Goal: Communication & Community: Answer question/provide support

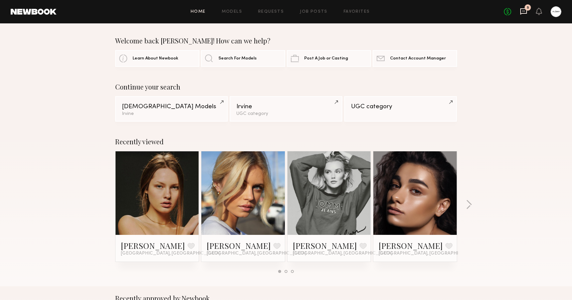
click at [521, 8] on icon at bounding box center [523, 11] width 7 height 7
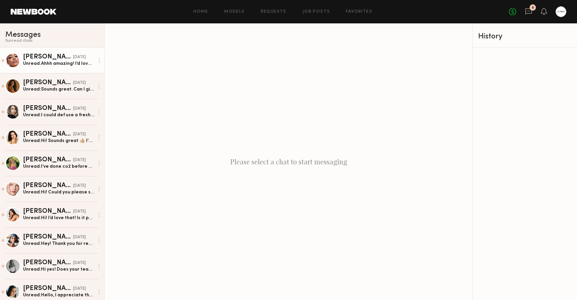
click at [39, 60] on div "Unread: Ahhh amazing! I’d love to be a part of this x" at bounding box center [58, 63] width 71 height 6
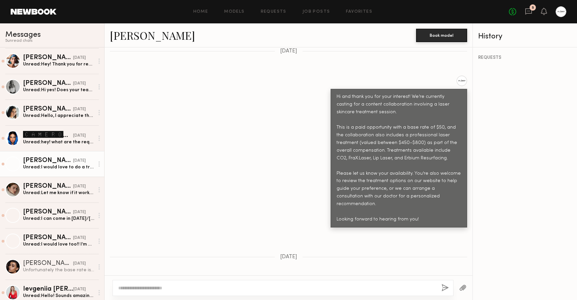
scroll to position [181, 0]
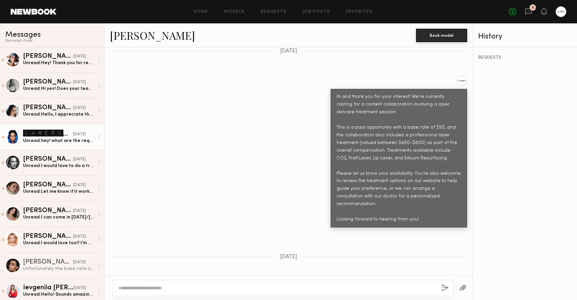
click at [47, 137] on div "🅲🅰🅼🅴🆁🅾🅽 🆂." at bounding box center [48, 133] width 50 height 8
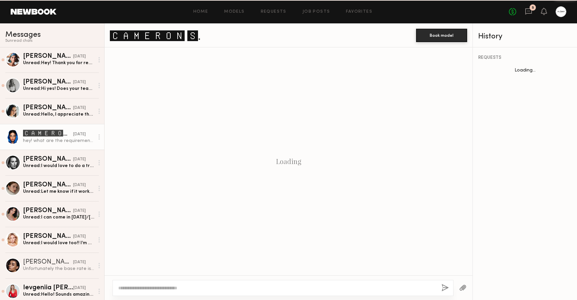
scroll to position [246, 0]
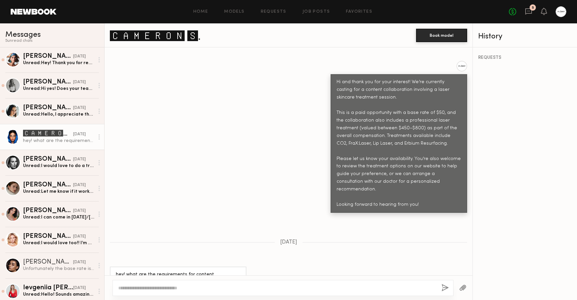
click at [148, 38] on link "🅲🅰🅼🅴🆁🅾🅽 🆂." at bounding box center [155, 35] width 91 height 14
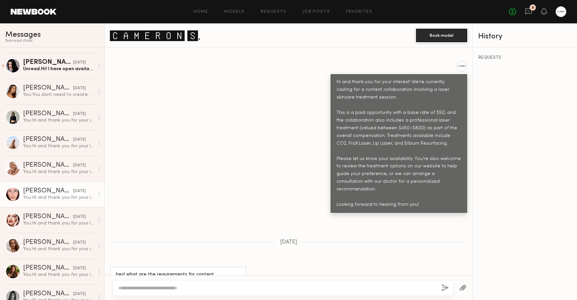
scroll to position [528, 0]
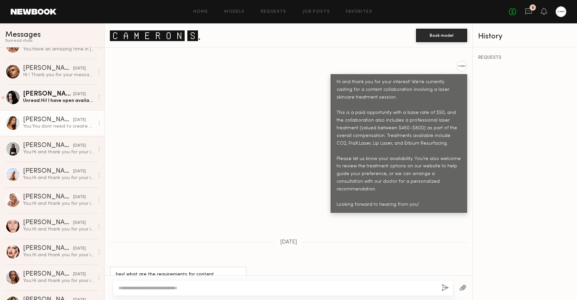
click at [61, 126] on div "You: You dont need to create any content. We will help with taking the videos a…" at bounding box center [58, 126] width 71 height 6
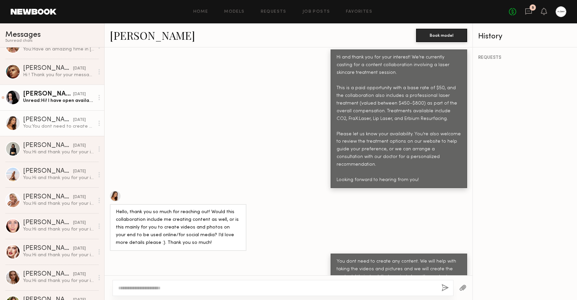
click at [46, 98] on div "Unread: Hi! I have open availability. I can come in tomorrow if needed. -Adriana" at bounding box center [58, 100] width 71 height 6
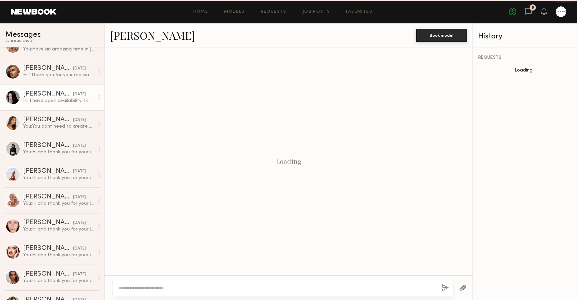
scroll to position [188, 0]
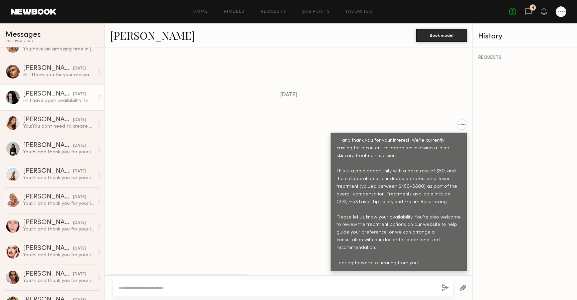
click at [94, 98] on div at bounding box center [99, 97] width 10 height 13
click at [84, 112] on div "Mark unread" at bounding box center [79, 110] width 48 height 15
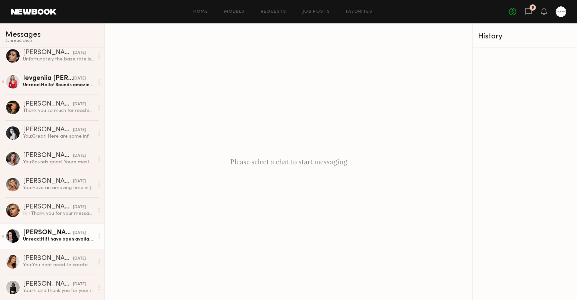
scroll to position [396, 0]
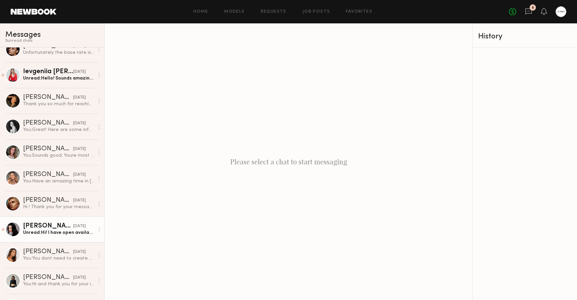
click at [49, 227] on div "Adriana H." at bounding box center [48, 226] width 50 height 7
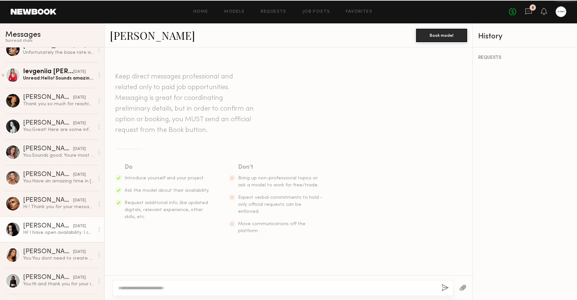
scroll to position [188, 0]
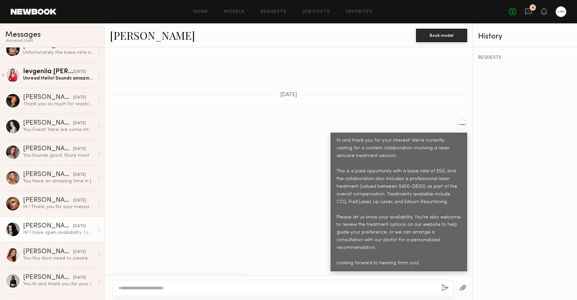
click at [95, 229] on div at bounding box center [99, 229] width 10 height 13
click at [91, 240] on div "Mark unread" at bounding box center [79, 242] width 48 height 15
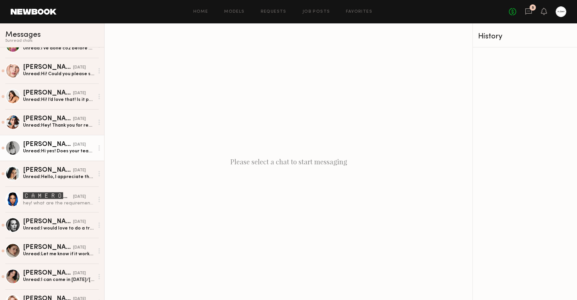
scroll to position [153, 0]
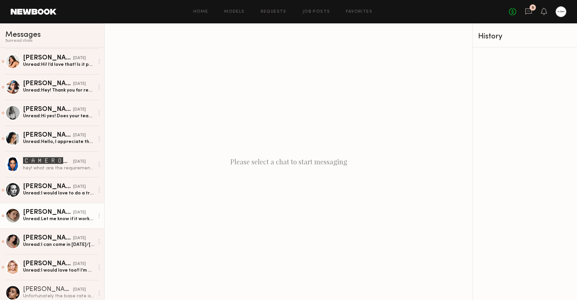
click at [59, 217] on div "Unread: Let me know if it works for you" at bounding box center [58, 219] width 71 height 6
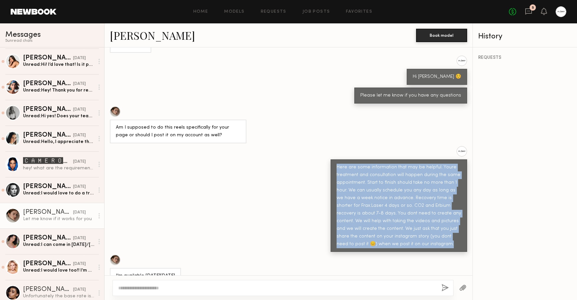
drag, startPoint x: 332, startPoint y: 138, endPoint x: 421, endPoint y: 208, distance: 112.9
click at [421, 208] on div "Here are some information that may be helpful. Youre treatment and consultation…" at bounding box center [398, 205] width 124 height 84
copy div "Here are some information that may be helpful. Youre treatment and consultation…"
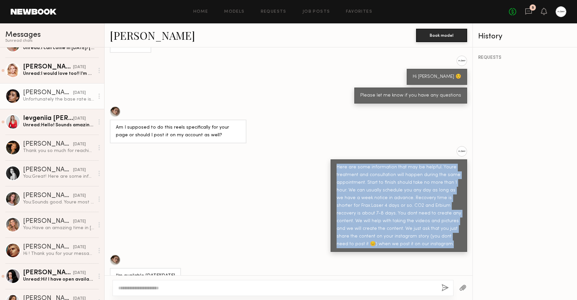
scroll to position [351, 0]
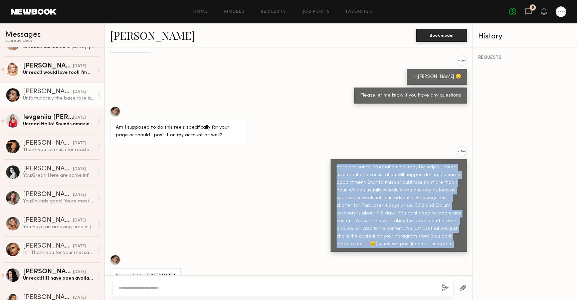
click at [94, 95] on div at bounding box center [99, 94] width 10 height 13
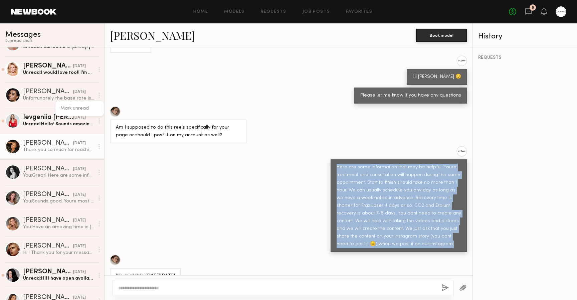
click at [55, 148] on div "Thank you so much for reaching out. I would love to be considered, this is the …" at bounding box center [58, 149] width 71 height 6
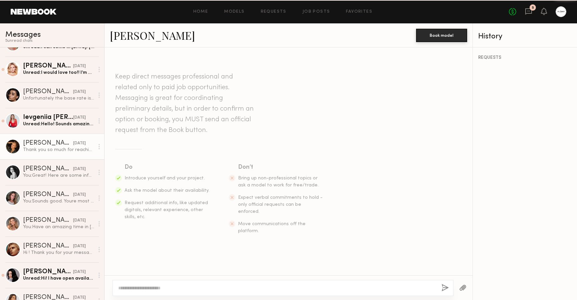
scroll to position [239, 0]
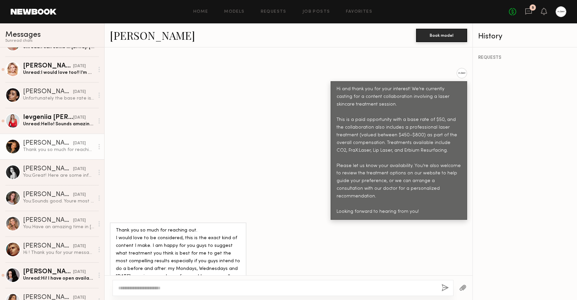
click at [98, 147] on circle at bounding box center [98, 146] width 1 height 1
click at [83, 159] on div "Mark unread" at bounding box center [79, 159] width 48 height 15
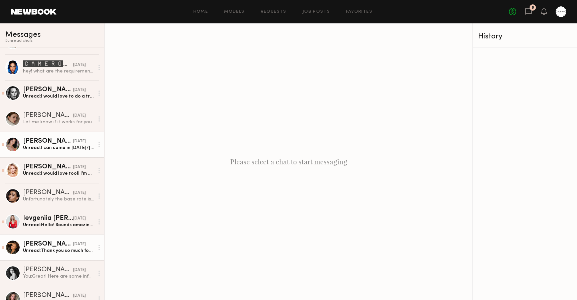
scroll to position [239, 0]
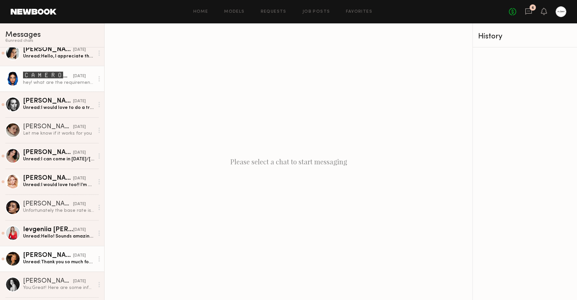
click at [62, 89] on link "🅲🅰🅼🅴🆁🅾🅽 🆂. yesterday hey! what are the requirements for content collaboration? …" at bounding box center [52, 79] width 104 height 26
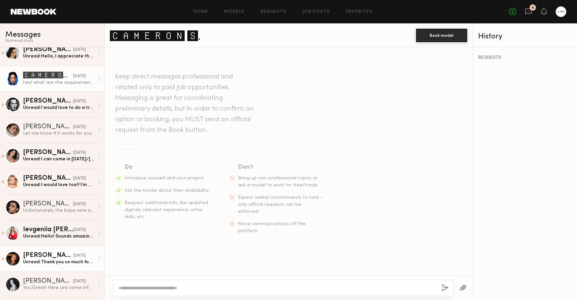
scroll to position [246, 0]
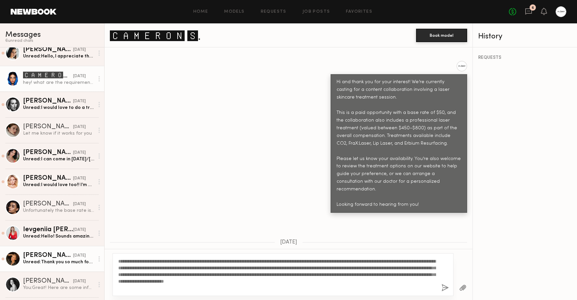
drag, startPoint x: 353, startPoint y: 268, endPoint x: 234, endPoint y: 274, distance: 118.6
click at [234, 274] on textarea "**********" at bounding box center [277, 274] width 318 height 33
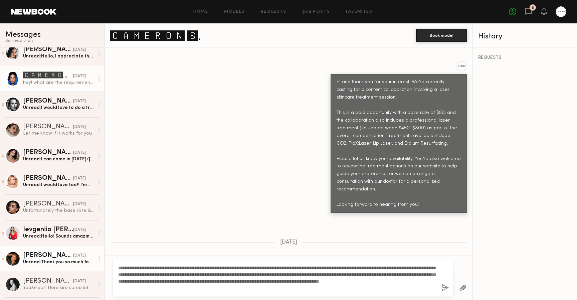
click at [258, 287] on textarea "**********" at bounding box center [277, 277] width 318 height 27
click at [286, 281] on textarea "**********" at bounding box center [277, 277] width 318 height 27
drag, startPoint x: 286, startPoint y: 281, endPoint x: 321, endPoint y: 286, distance: 35.1
click at [321, 286] on textarea "**********" at bounding box center [277, 277] width 318 height 27
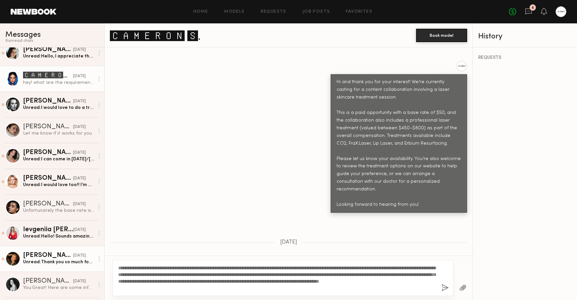
click at [321, 286] on textarea "**********" at bounding box center [277, 277] width 318 height 27
click at [311, 282] on textarea "**********" at bounding box center [277, 277] width 318 height 27
drag, startPoint x: 337, startPoint y: 281, endPoint x: 321, endPoint y: 281, distance: 16.0
click at [321, 281] on textarea "**********" at bounding box center [277, 277] width 318 height 27
click at [252, 286] on textarea "**********" at bounding box center [277, 277] width 318 height 27
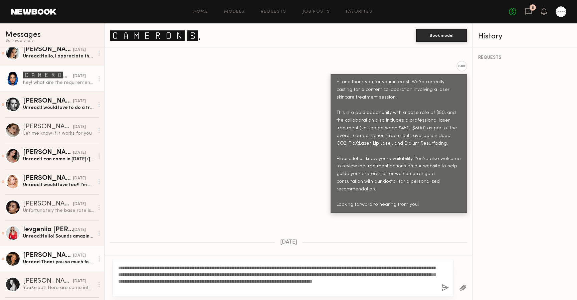
type textarea "**********"
click at [444, 289] on button "button" at bounding box center [444, 288] width 7 height 8
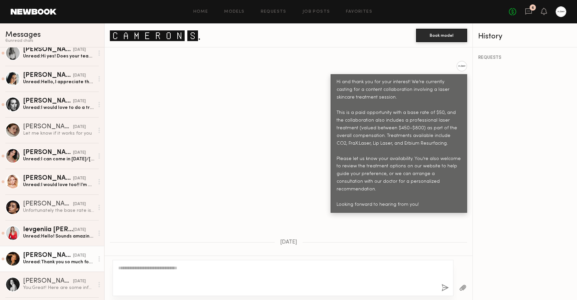
scroll to position [387, 0]
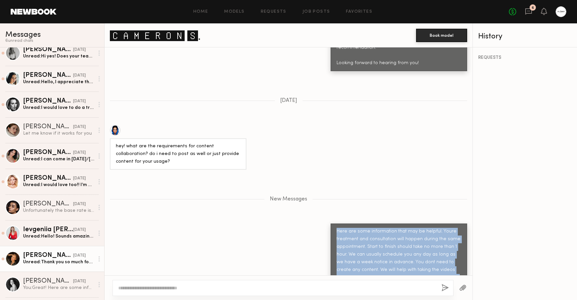
drag, startPoint x: 332, startPoint y: 202, endPoint x: 454, endPoint y: 262, distance: 136.1
click at [454, 262] on div "Here are some information that may be helpful. Youre treatment and consultation…" at bounding box center [398, 266] width 124 height 77
copy div "Here are some information that may be helpful. Youre treatment and consultation…"
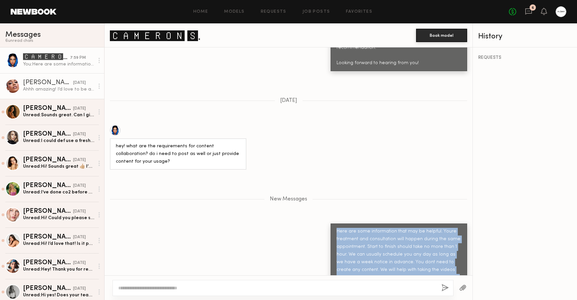
scroll to position [0, 0]
click at [55, 87] on div "Ahhh amazing! I’d love to be a part of this x" at bounding box center [58, 89] width 71 height 6
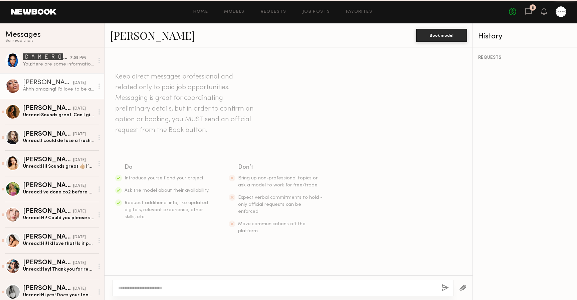
scroll to position [231, 0]
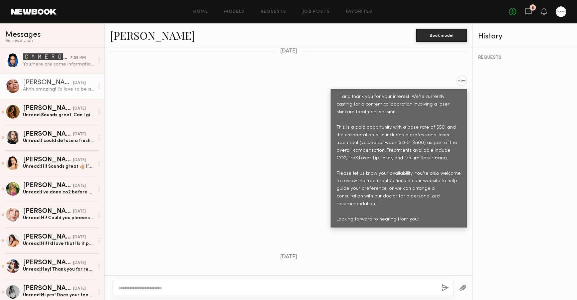
type textarea "*"
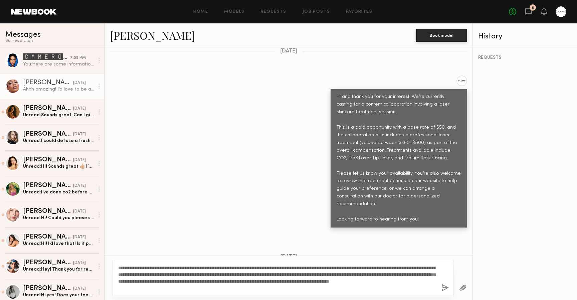
type textarea "**********"
click at [444, 286] on button "button" at bounding box center [444, 288] width 7 height 8
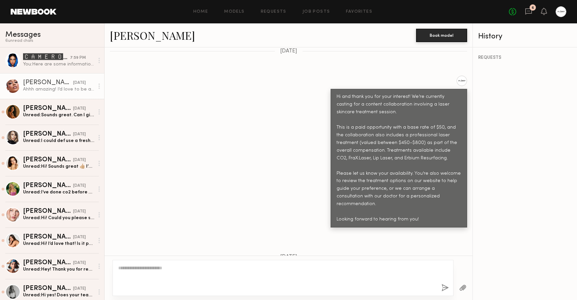
scroll to position [373, 0]
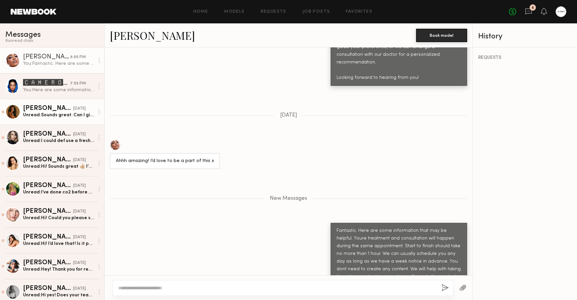
click at [44, 113] on div "Unread: Sounds great. Can I give you the exact date in early September? For mid…" at bounding box center [58, 115] width 71 height 6
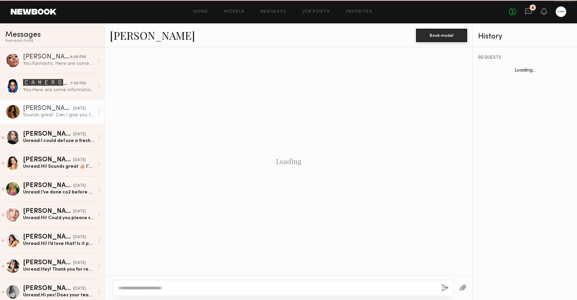
scroll to position [485, 0]
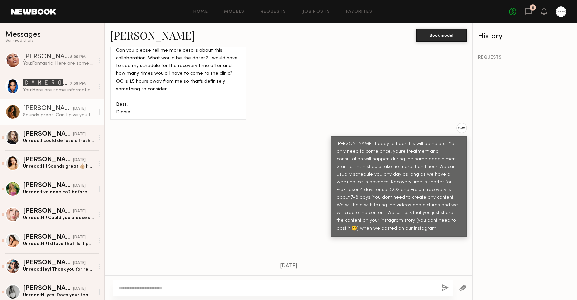
click at [130, 34] on link "Dianie B." at bounding box center [152, 35] width 85 height 14
click at [209, 285] on textarea at bounding box center [277, 287] width 318 height 7
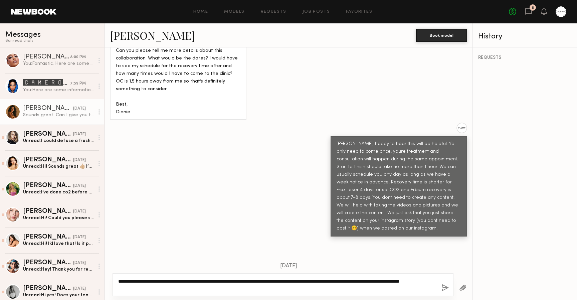
click at [132, 289] on textarea "**********" at bounding box center [277, 284] width 318 height 13
type textarea "**********"
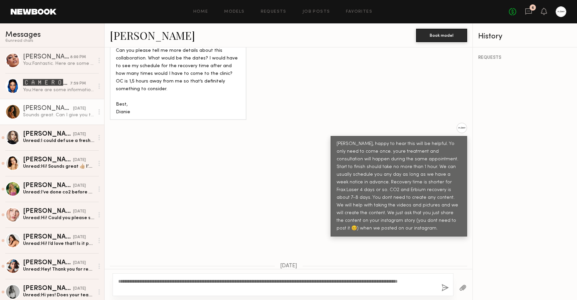
click at [445, 287] on button "button" at bounding box center [444, 288] width 7 height 8
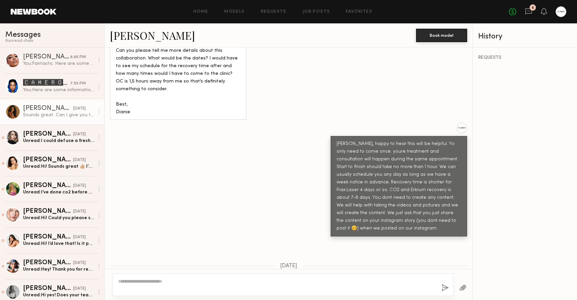
scroll to position [583, 0]
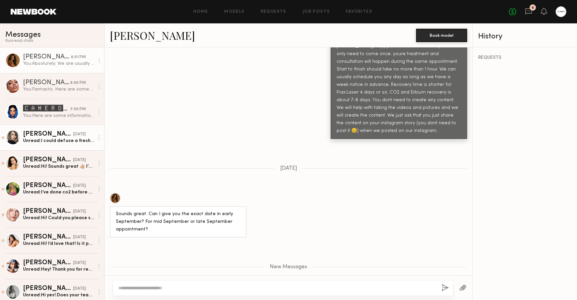
click at [50, 139] on div "Unread: I could def use a freshen up! The only procedure I’ve done in past is 2…" at bounding box center [58, 140] width 71 height 6
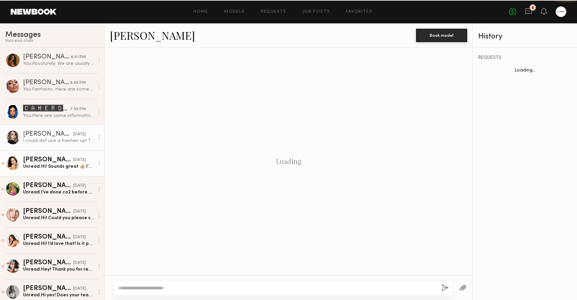
scroll to position [344, 0]
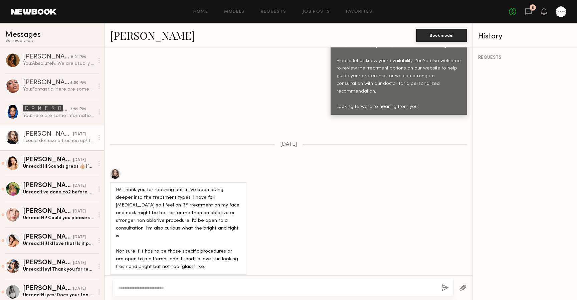
click at [115, 169] on div at bounding box center [115, 174] width 11 height 11
click at [117, 169] on div at bounding box center [115, 174] width 11 height 11
click at [176, 284] on div at bounding box center [282, 288] width 341 height 16
click at [174, 286] on textarea at bounding box center [277, 287] width 318 height 7
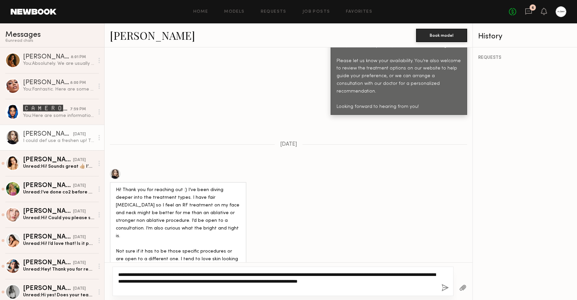
type textarea "**********"
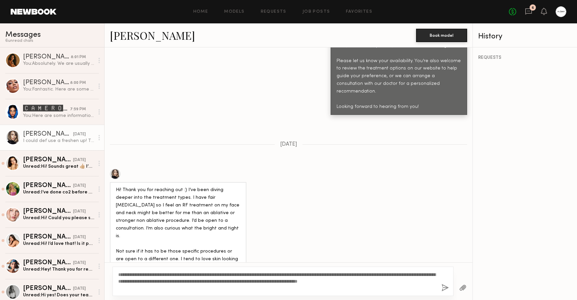
click at [444, 287] on button "button" at bounding box center [444, 288] width 7 height 8
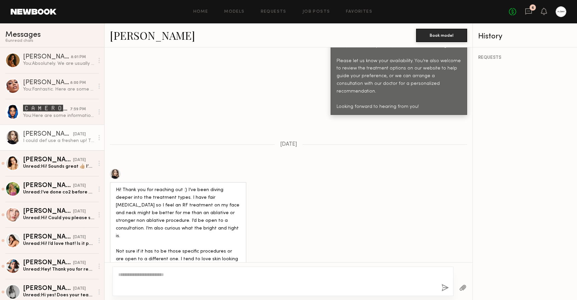
scroll to position [450, 0]
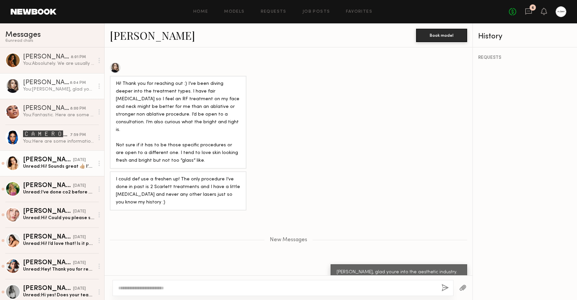
click at [41, 168] on div "Unread: Hi! Sounds great 👍🏼 I’m interested in the fractional C02 laser treatmen…" at bounding box center [58, 166] width 71 height 6
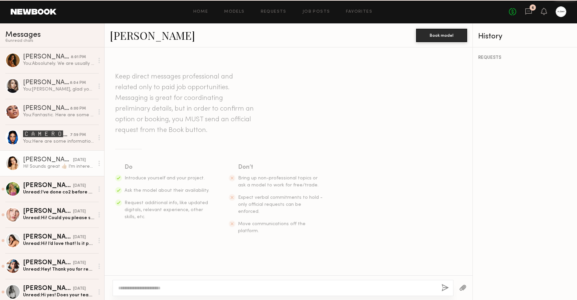
scroll to position [239, 0]
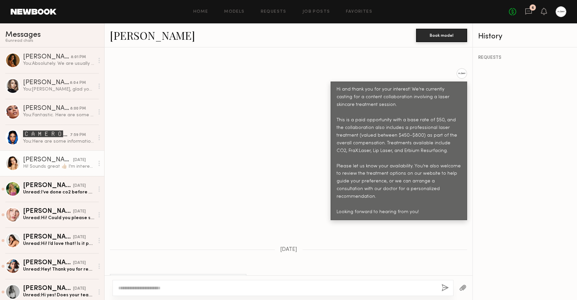
click at [132, 38] on link "[PERSON_NAME]" at bounding box center [152, 35] width 85 height 14
click at [195, 282] on div at bounding box center [282, 288] width 341 height 16
click at [192, 289] on textarea at bounding box center [277, 287] width 318 height 7
click at [140, 285] on textarea "**********" at bounding box center [277, 287] width 318 height 7
type textarea "**********"
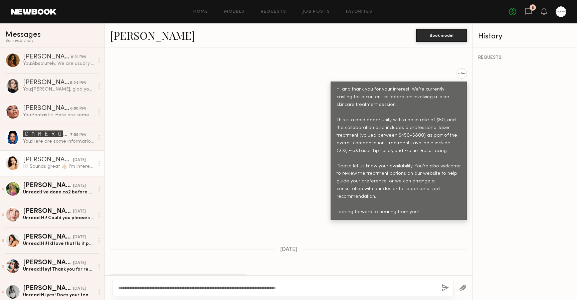
click at [445, 287] on button "button" at bounding box center [444, 288] width 7 height 8
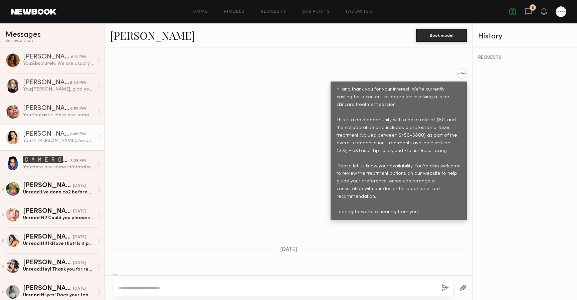
scroll to position [329, 0]
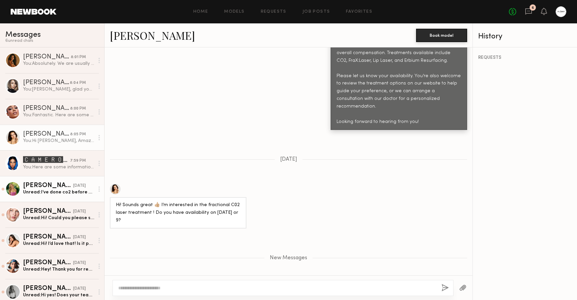
click at [48, 191] on div "Unread: I’ve done co2 before and a fraxel type laser before. Loved both. I’ve n…" at bounding box center [58, 192] width 71 height 6
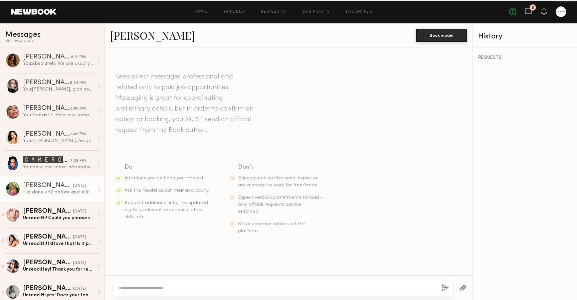
scroll to position [314, 0]
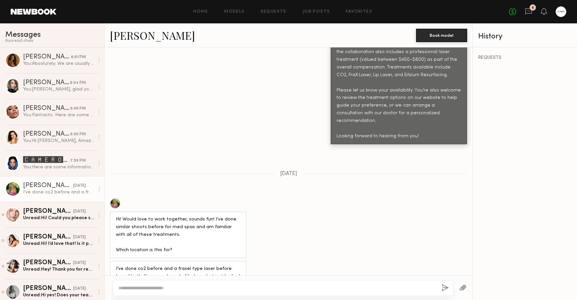
click at [115, 198] on div at bounding box center [115, 203] width 11 height 11
click at [98, 187] on circle at bounding box center [98, 186] width 1 height 1
click at [88, 198] on div "Mark unread" at bounding box center [79, 202] width 48 height 15
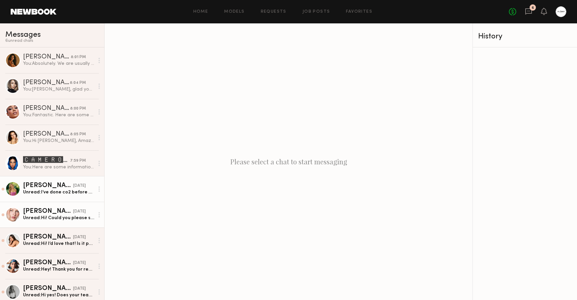
click at [62, 217] on div "Unread: Hi! Could you please send me the website?" at bounding box center [58, 218] width 71 height 6
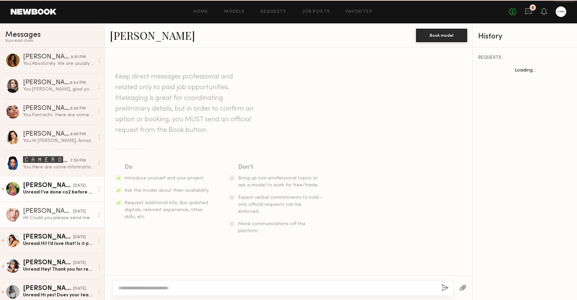
scroll to position [202, 0]
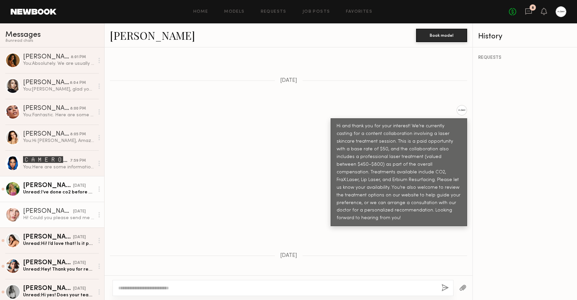
click at [133, 38] on link "[PERSON_NAME]" at bounding box center [152, 35] width 85 height 14
click at [157, 294] on div at bounding box center [282, 288] width 341 height 16
click at [157, 286] on textarea at bounding box center [277, 287] width 318 height 7
type textarea "**********"
click at [445, 288] on button "button" at bounding box center [444, 288] width 7 height 8
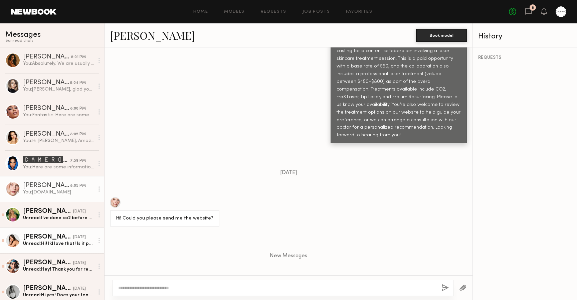
scroll to position [53, 0]
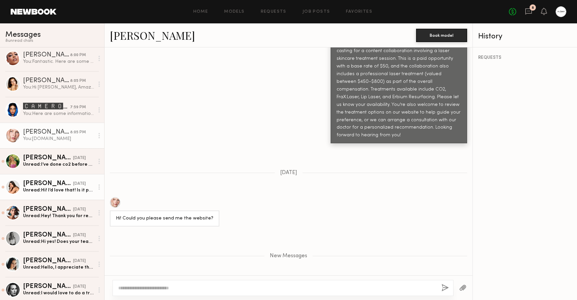
click at [53, 189] on div "Unread: Hi! I’d love that! Is it possible to have a consultation beforehand?" at bounding box center [58, 190] width 71 height 6
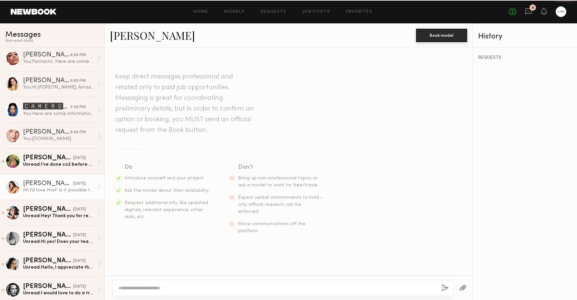
scroll to position [239, 0]
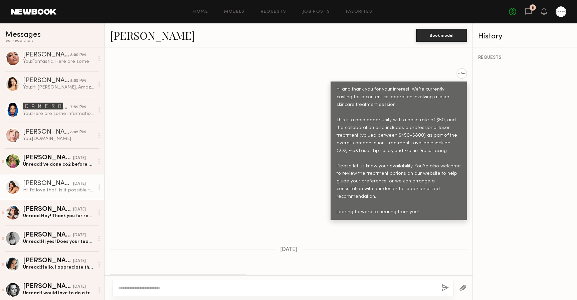
click at [122, 39] on link "[PERSON_NAME]" at bounding box center [152, 35] width 85 height 14
click at [166, 292] on div at bounding box center [282, 288] width 341 height 16
click at [166, 288] on textarea at bounding box center [277, 287] width 318 height 7
type textarea "**********"
click at [442, 288] on button "button" at bounding box center [444, 288] width 7 height 8
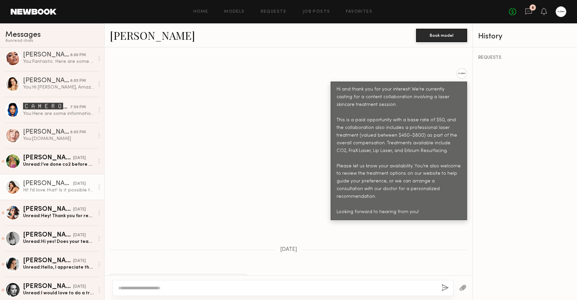
scroll to position [336, 0]
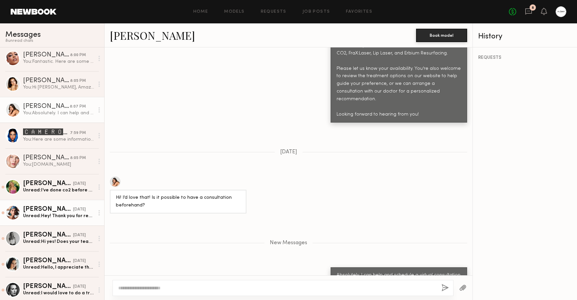
click at [44, 214] on div "Unread: Hey! Thank you for reaching out ! I thought the base rate was 400-700? …" at bounding box center [58, 216] width 71 height 6
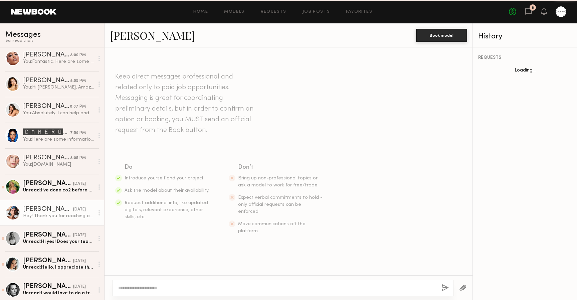
scroll to position [261, 0]
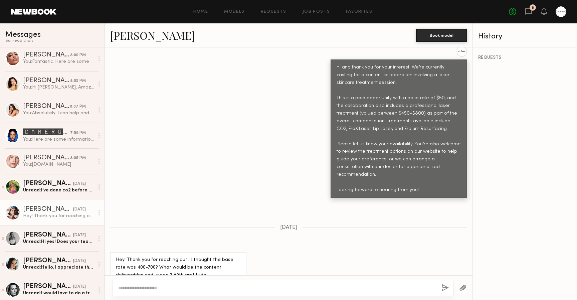
click at [128, 40] on link "Moe S." at bounding box center [152, 35] width 85 height 14
click at [65, 240] on div "Unread: Hi yes! Does your team take the photos and videos for me or do I need t…" at bounding box center [58, 241] width 71 height 6
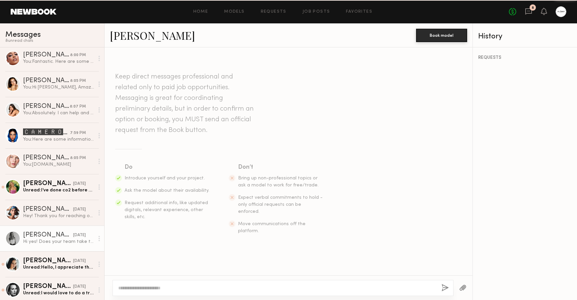
scroll to position [239, 0]
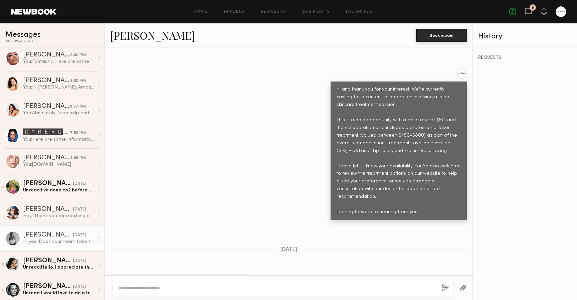
click at [121, 36] on link "[PERSON_NAME]" at bounding box center [152, 35] width 85 height 14
click at [158, 286] on textarea at bounding box center [277, 287] width 318 height 7
paste textarea "**********"
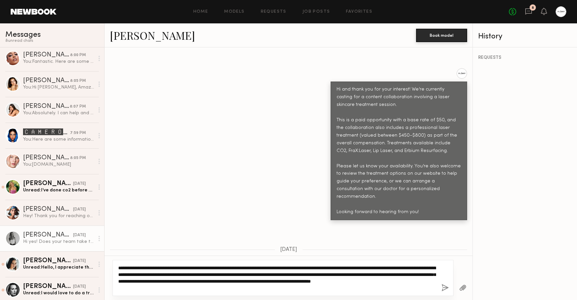
drag, startPoint x: 287, startPoint y: 280, endPoint x: 291, endPoint y: 286, distance: 8.0
click at [291, 286] on textarea "**********" at bounding box center [277, 277] width 318 height 27
type textarea "**********"
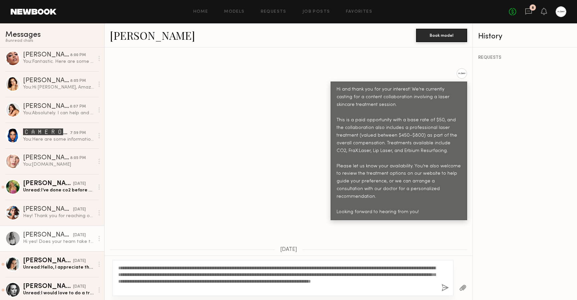
click at [443, 288] on button "button" at bounding box center [444, 288] width 7 height 8
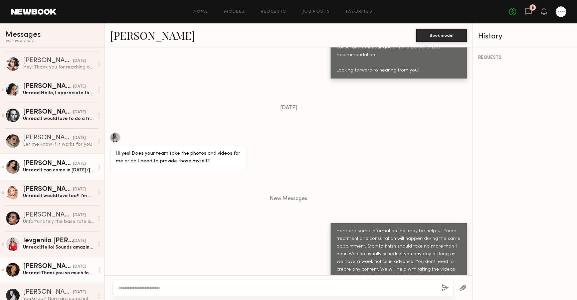
scroll to position [234, 0]
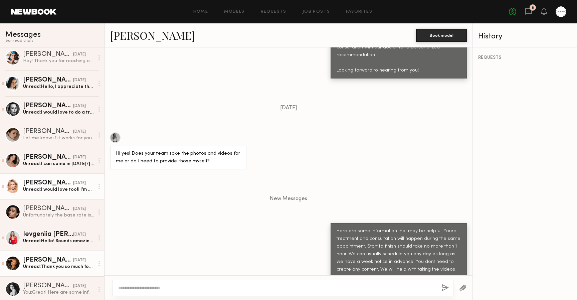
click at [58, 188] on div "Unread: I would love too!! I’m available this Sunday, next’s Wednesday or Frida…" at bounding box center [58, 189] width 71 height 6
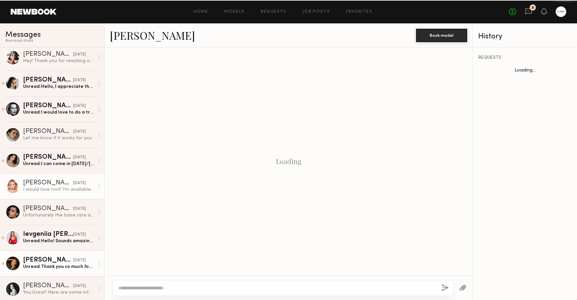
scroll to position [188, 0]
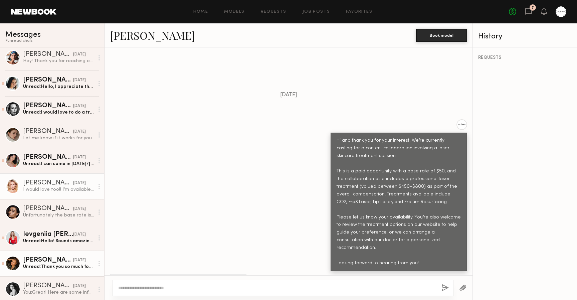
click at [135, 37] on link "[PERSON_NAME]" at bounding box center [152, 35] width 85 height 14
click at [210, 282] on div at bounding box center [282, 288] width 341 height 16
click at [208, 285] on textarea at bounding box center [277, 287] width 318 height 7
click at [127, 289] on textarea "**********" at bounding box center [277, 287] width 318 height 7
type textarea "**********"
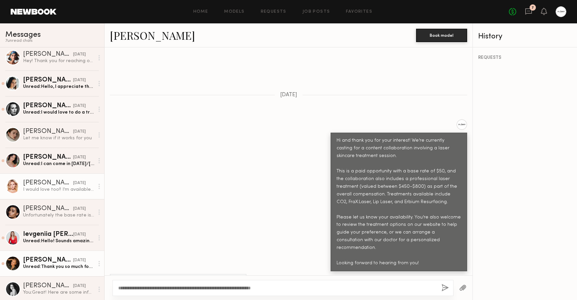
click at [445, 288] on button "button" at bounding box center [444, 288] width 7 height 8
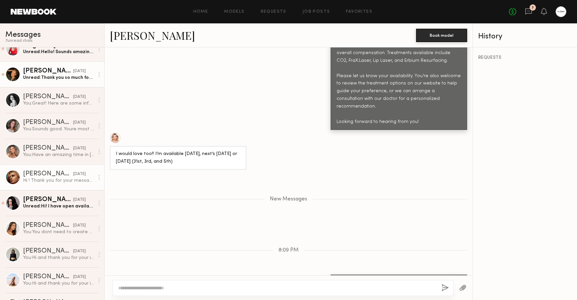
scroll to position [425, 0]
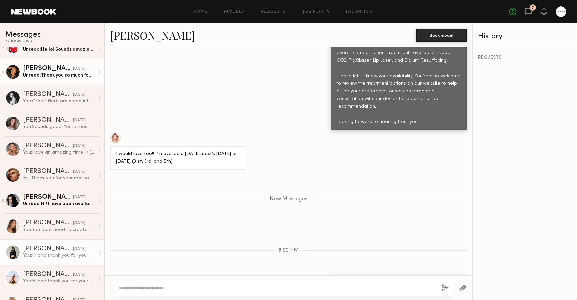
click at [73, 247] on div "08/28/2025" at bounding box center [79, 249] width 13 height 6
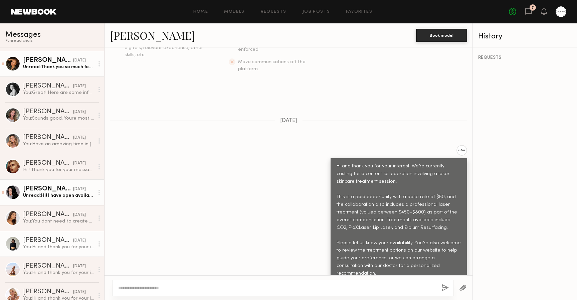
click at [54, 190] on div "Adriana H." at bounding box center [48, 189] width 50 height 7
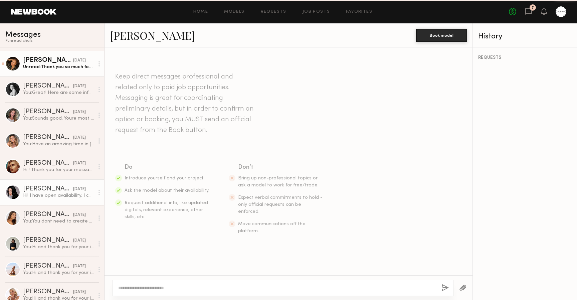
scroll to position [188, 0]
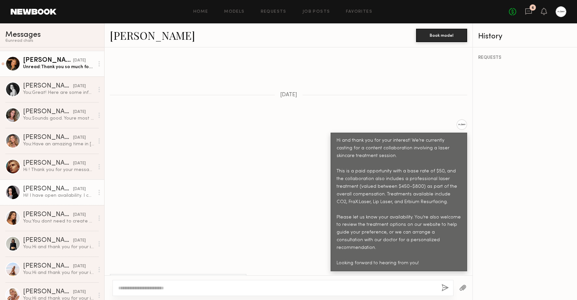
click at [140, 37] on link "Adriana H." at bounding box center [152, 35] width 85 height 14
click at [95, 193] on div at bounding box center [99, 192] width 10 height 13
click at [77, 203] on div "Mark unread" at bounding box center [79, 205] width 48 height 15
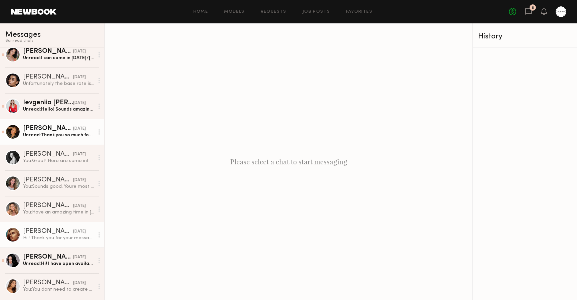
scroll to position [347, 0]
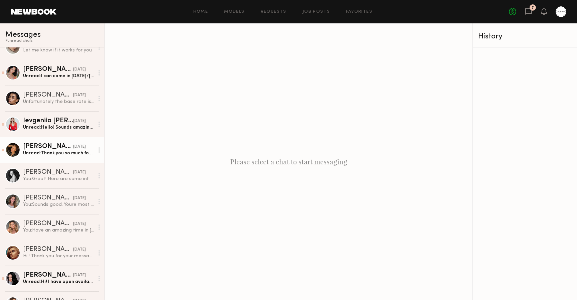
click at [53, 148] on div "Sarah K." at bounding box center [48, 146] width 50 height 7
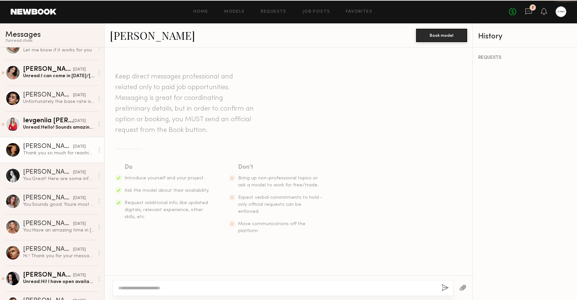
scroll to position [239, 0]
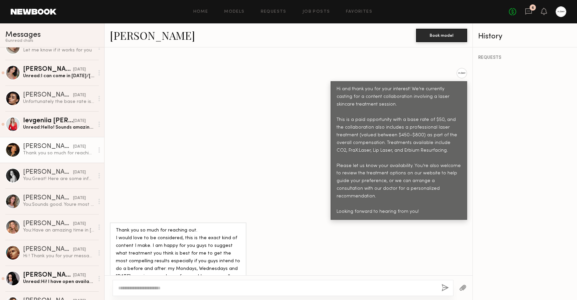
click at [94, 150] on div at bounding box center [99, 149] width 10 height 13
click at [89, 159] on div "Mark unread" at bounding box center [79, 162] width 48 height 15
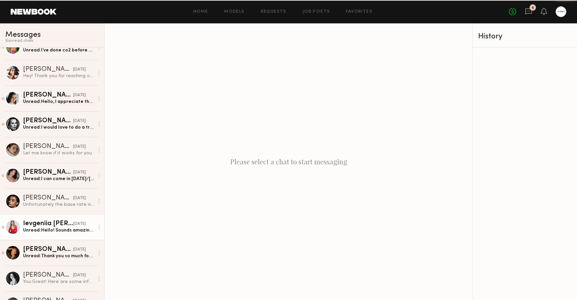
scroll to position [207, 0]
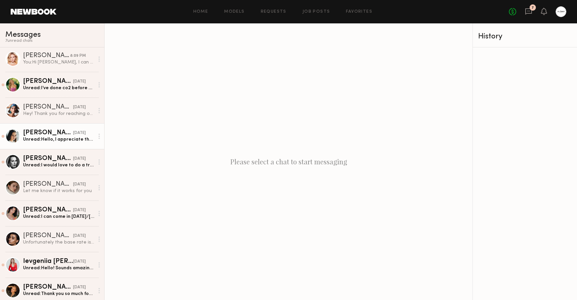
click at [80, 138] on div "Unread: Hello, I appreciate the informative response! I am okay with base rate,…" at bounding box center [58, 139] width 71 height 6
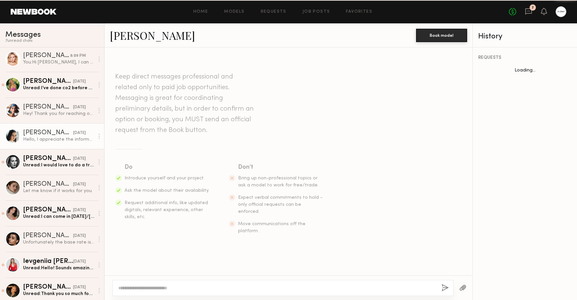
scroll to position [268, 0]
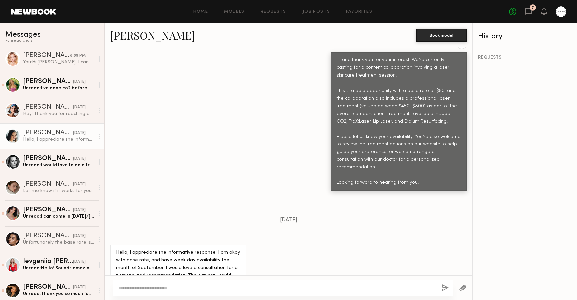
click at [141, 32] on link "Gabrielle T." at bounding box center [152, 35] width 85 height 14
click at [98, 136] on circle at bounding box center [98, 135] width 1 height 1
click at [87, 146] on div "Mark unread" at bounding box center [79, 149] width 48 height 15
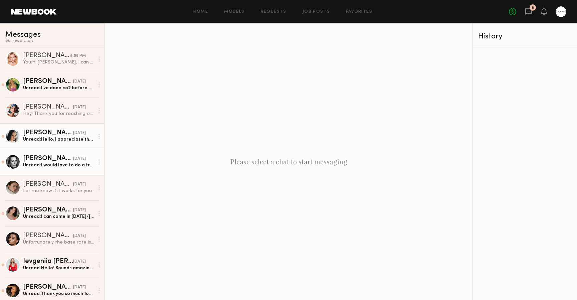
scroll to position [227, 0]
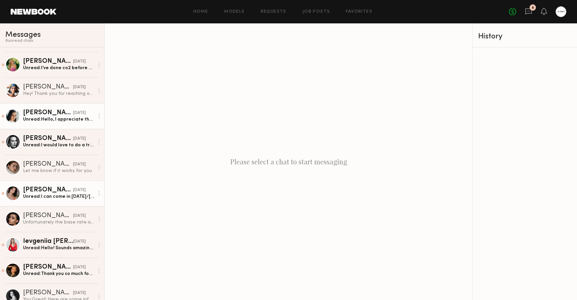
click at [73, 192] on div "yesterday" at bounding box center [79, 190] width 13 height 6
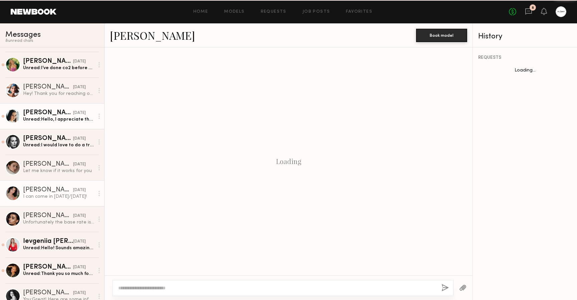
scroll to position [258, 0]
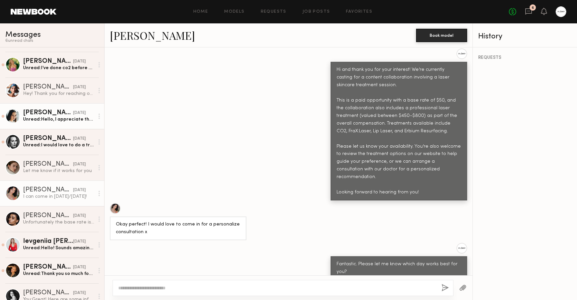
click at [117, 203] on div at bounding box center [115, 208] width 11 height 11
click at [153, 288] on textarea at bounding box center [277, 287] width 318 height 7
type textarea "**********"
click at [442, 284] on button "button" at bounding box center [444, 288] width 7 height 8
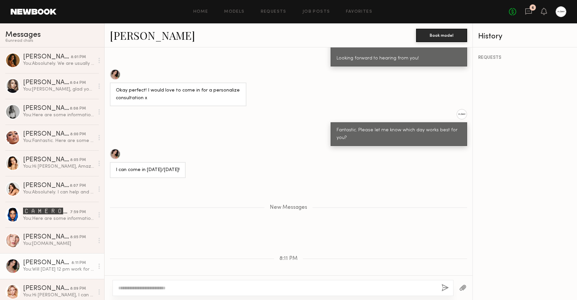
scroll to position [0, 0]
click at [322, 12] on link "Job Posts" at bounding box center [316, 12] width 28 height 4
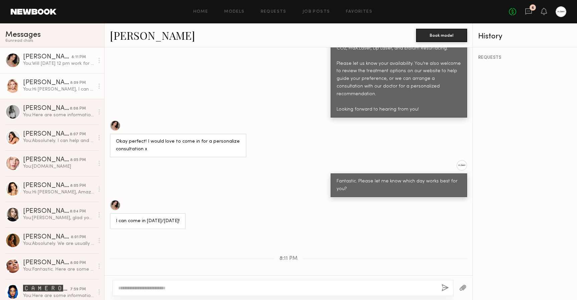
click at [42, 89] on div "You: Hi Paulina, I can schedule you for Friday the 5th at 12:30 pm. Will that w…" at bounding box center [58, 89] width 71 height 6
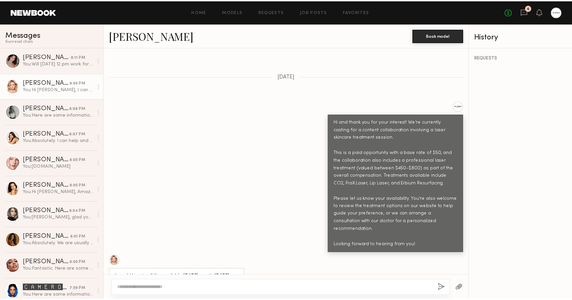
scroll to position [173, 0]
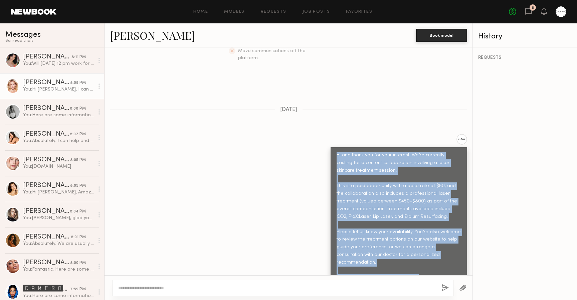
drag, startPoint x: 333, startPoint y: 141, endPoint x: 418, endPoint y: 249, distance: 138.0
click at [418, 249] on div "Hi and thank you for your interest! We’re currently casting for a content colla…" at bounding box center [398, 216] width 124 height 130
copy div "Hi and thank you for your interest! We’re currently casting for a content colla…"
click at [311, 12] on link "Job Posts" at bounding box center [316, 12] width 28 height 4
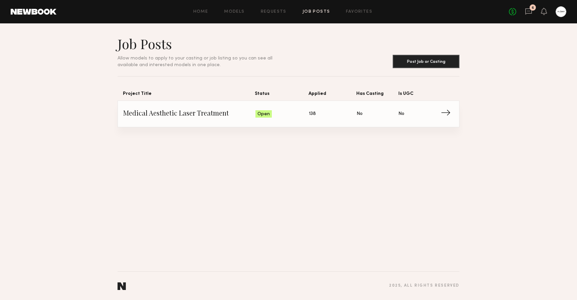
click at [443, 113] on span "→" at bounding box center [447, 114] width 14 height 10
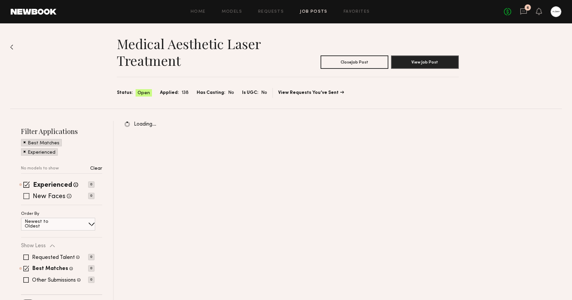
click at [26, 195] on span at bounding box center [26, 196] width 6 height 6
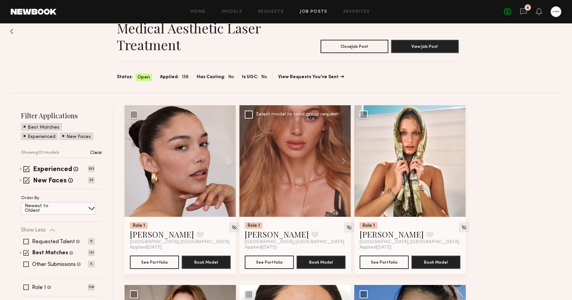
scroll to position [16, 0]
click at [286, 161] on div at bounding box center [294, 160] width 111 height 111
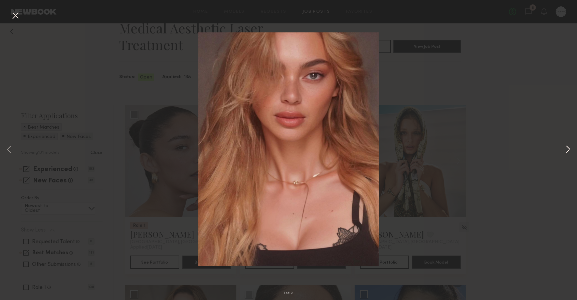
click at [566, 148] on button at bounding box center [568, 150] width 8 height 240
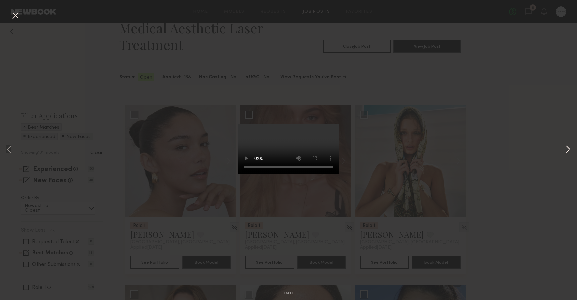
click at [566, 148] on button at bounding box center [568, 150] width 8 height 240
click at [571, 150] on button at bounding box center [568, 150] width 8 height 240
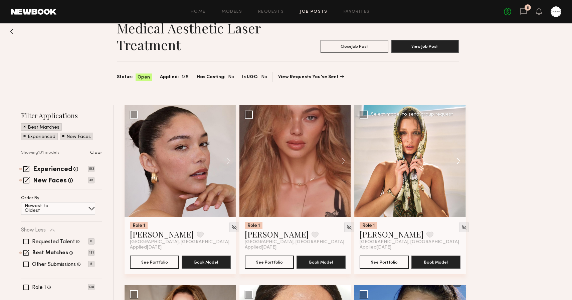
click at [458, 160] on button at bounding box center [454, 160] width 21 height 111
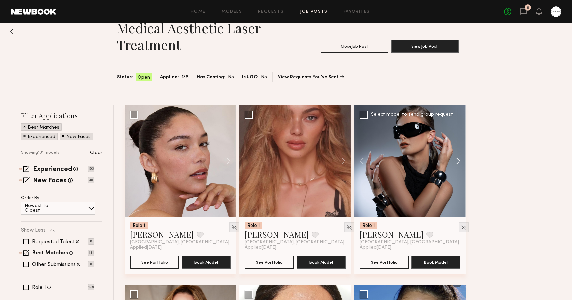
click at [458, 160] on button at bounding box center [454, 160] width 21 height 111
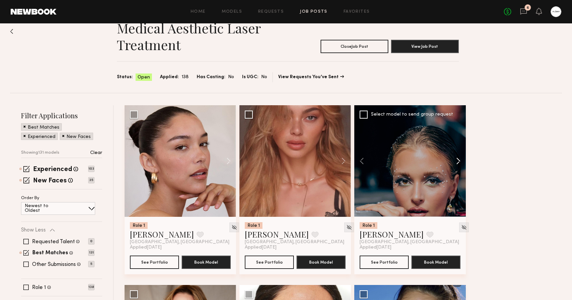
click at [458, 160] on button at bounding box center [454, 160] width 21 height 111
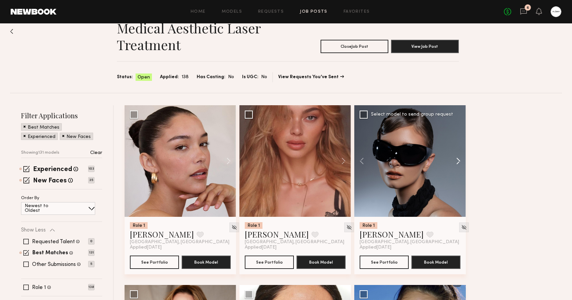
click at [458, 160] on button at bounding box center [454, 160] width 21 height 111
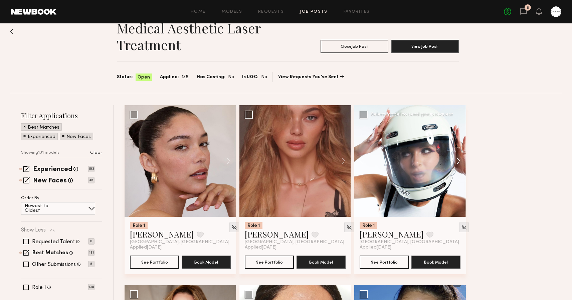
click at [458, 160] on button at bounding box center [454, 160] width 21 height 111
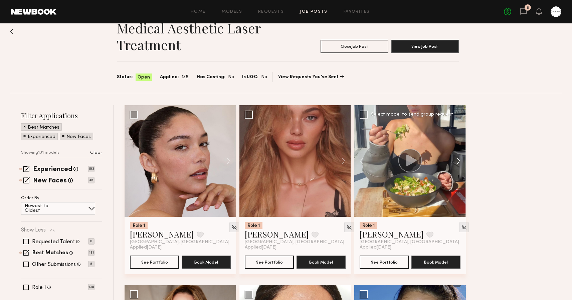
click at [458, 160] on button at bounding box center [454, 160] width 21 height 111
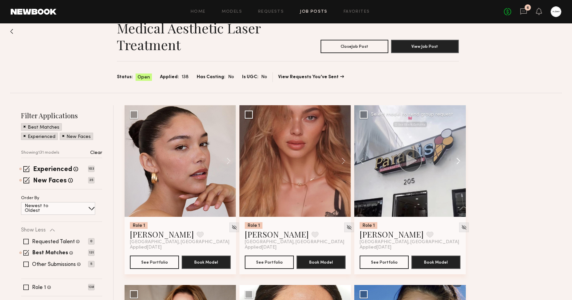
click at [458, 160] on button at bounding box center [454, 160] width 21 height 111
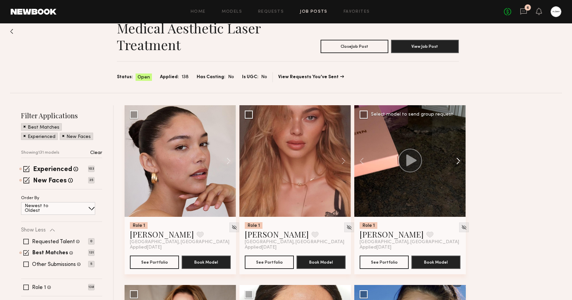
click at [458, 160] on button at bounding box center [454, 160] width 21 height 111
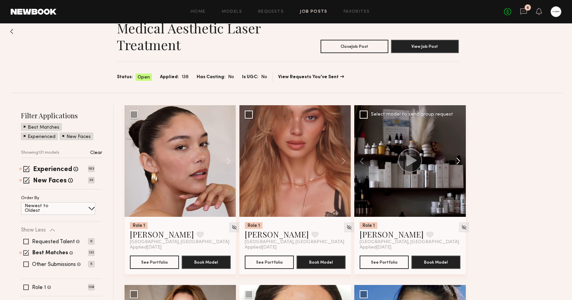
click at [458, 160] on button at bounding box center [454, 160] width 21 height 111
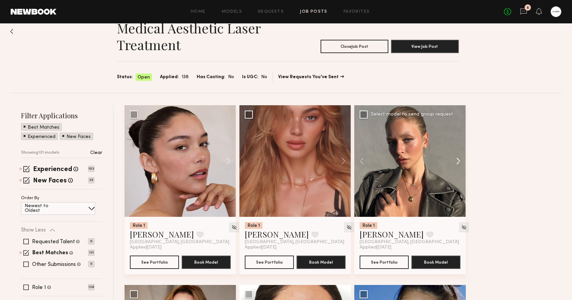
click at [458, 160] on button at bounding box center [454, 160] width 21 height 111
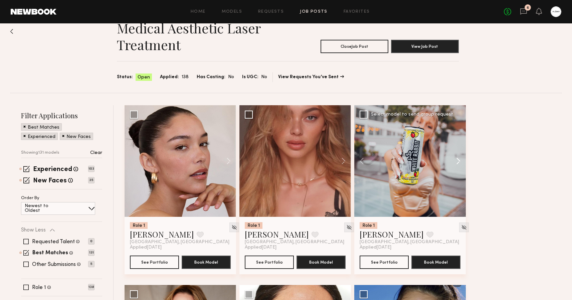
click at [458, 160] on button at bounding box center [454, 160] width 21 height 111
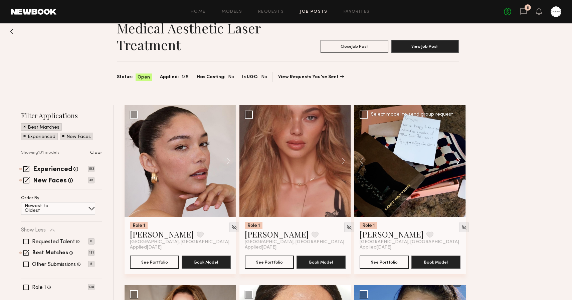
click at [458, 160] on button at bounding box center [454, 160] width 21 height 111
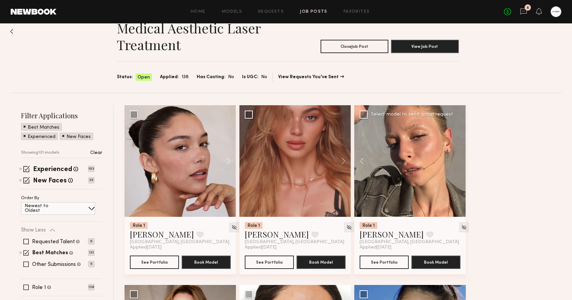
click at [458, 160] on div at bounding box center [409, 160] width 111 height 111
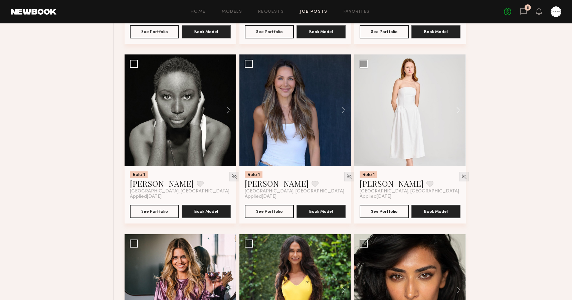
scroll to position [600, 0]
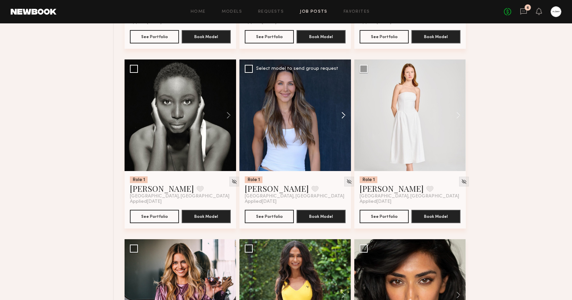
click at [344, 114] on button at bounding box center [339, 114] width 21 height 111
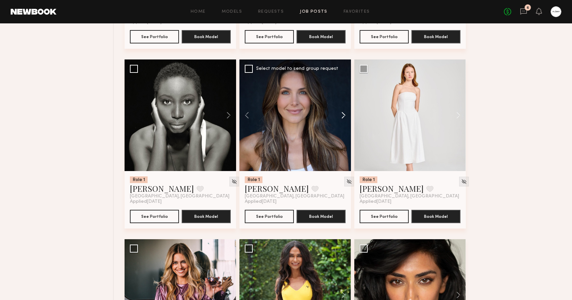
click at [344, 114] on button at bounding box center [339, 114] width 21 height 111
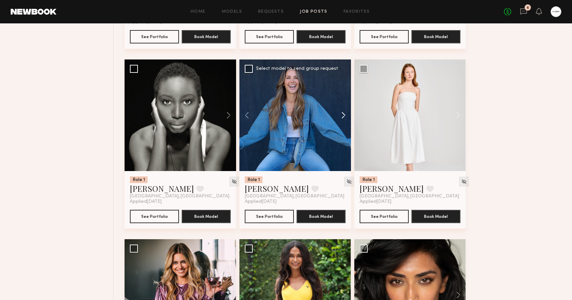
click at [344, 114] on button at bounding box center [339, 114] width 21 height 111
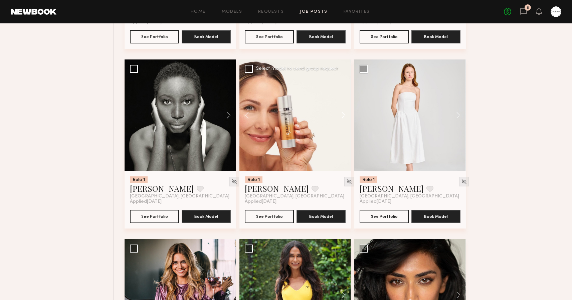
click at [344, 114] on button at bounding box center [339, 114] width 21 height 111
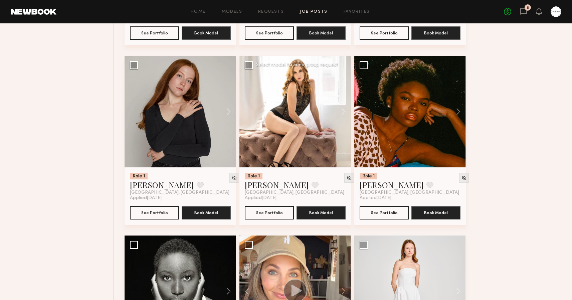
scroll to position [407, 0]
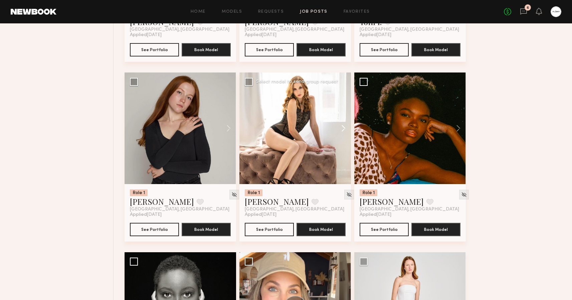
click at [345, 129] on button at bounding box center [339, 127] width 21 height 111
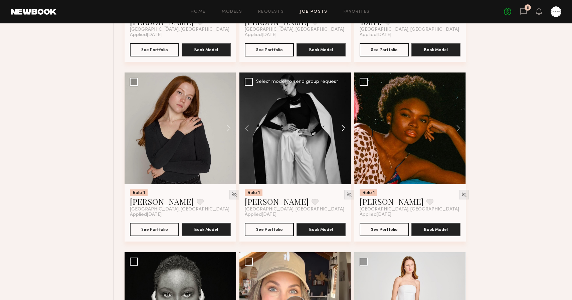
click at [345, 129] on button at bounding box center [339, 127] width 21 height 111
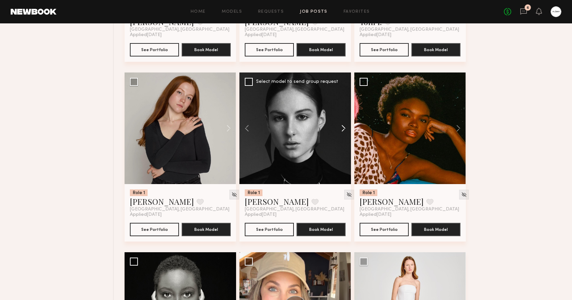
click at [345, 129] on button at bounding box center [339, 127] width 21 height 111
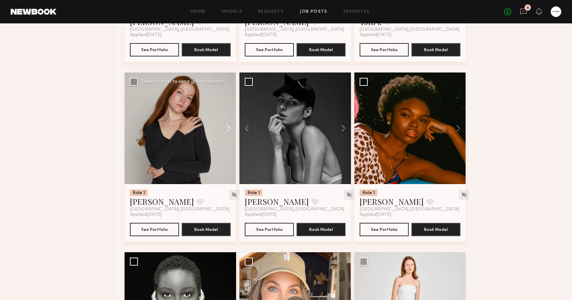
click at [227, 129] on button at bounding box center [225, 127] width 21 height 111
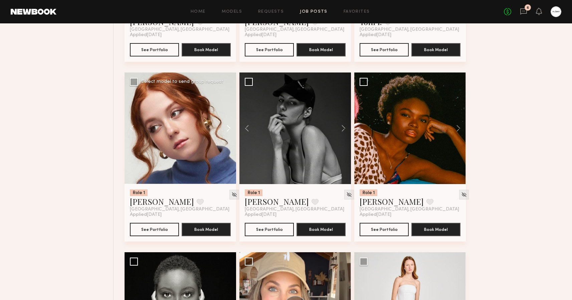
click at [227, 129] on button at bounding box center [225, 127] width 21 height 111
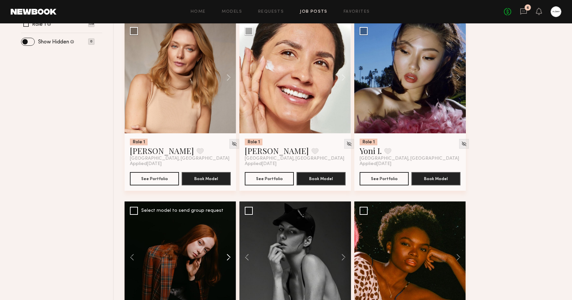
scroll to position [229, 0]
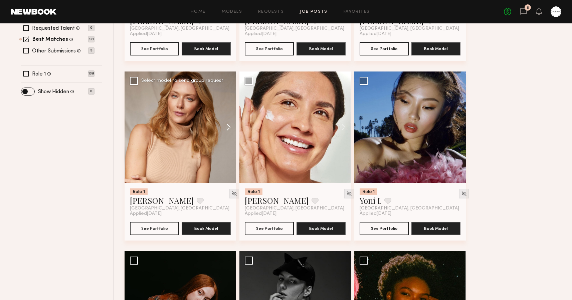
click at [228, 124] on button at bounding box center [225, 126] width 21 height 111
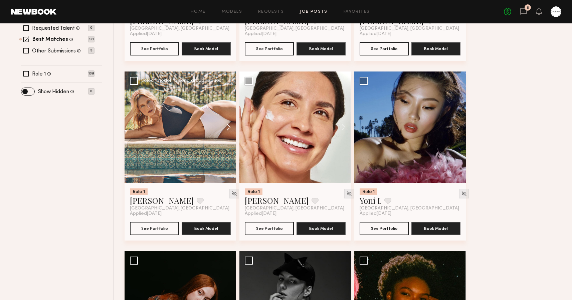
click at [228, 124] on button at bounding box center [225, 126] width 21 height 111
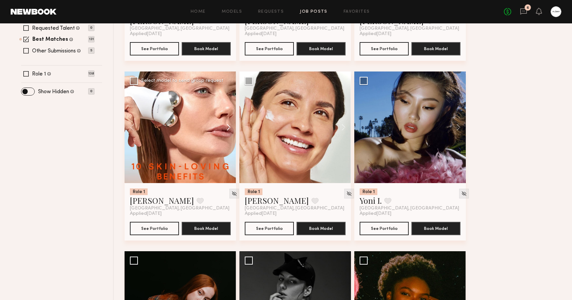
click at [228, 124] on button at bounding box center [225, 126] width 21 height 111
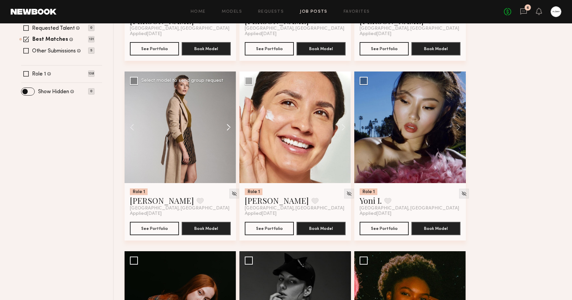
click at [228, 124] on button at bounding box center [225, 126] width 21 height 111
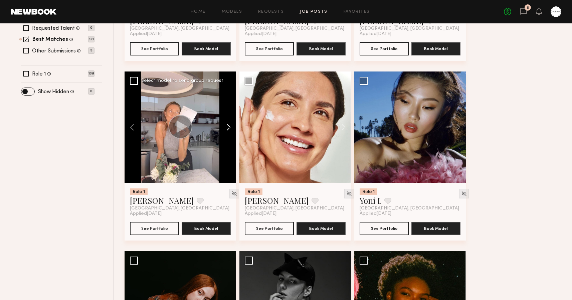
click at [228, 124] on button at bounding box center [225, 126] width 21 height 111
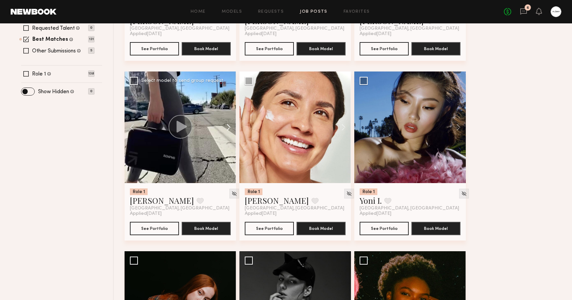
click at [228, 124] on button at bounding box center [225, 126] width 21 height 111
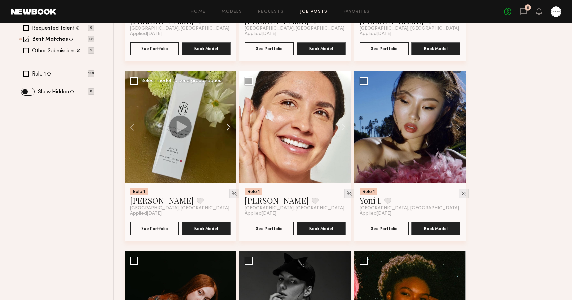
click at [228, 124] on button at bounding box center [225, 126] width 21 height 111
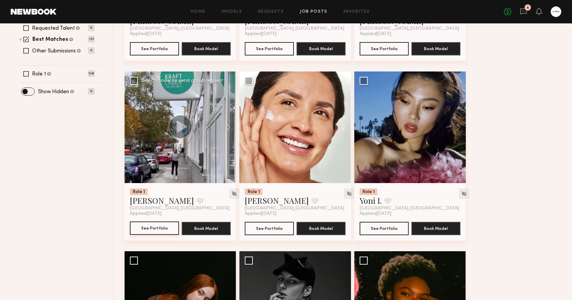
click at [153, 227] on button "See Portfolio" at bounding box center [154, 227] width 49 height 13
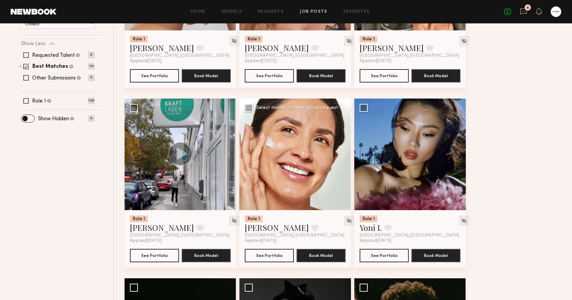
scroll to position [197, 0]
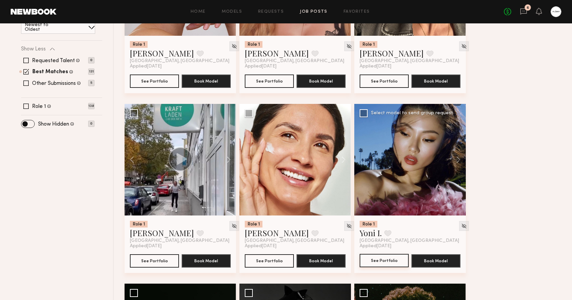
click at [381, 260] on button "See Portfolio" at bounding box center [383, 260] width 49 height 13
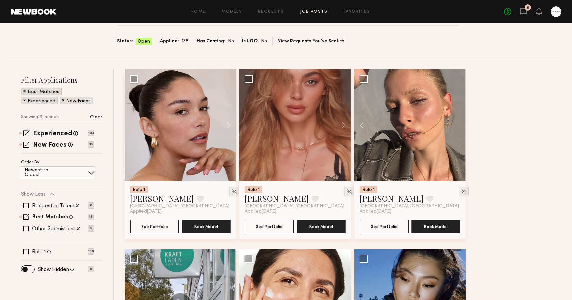
scroll to position [47, 0]
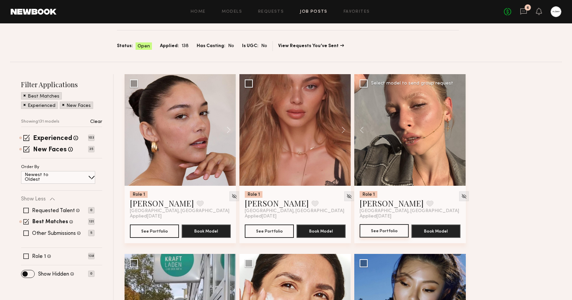
click at [383, 232] on button "See Portfolio" at bounding box center [383, 230] width 49 height 13
click at [227, 122] on button at bounding box center [225, 129] width 21 height 111
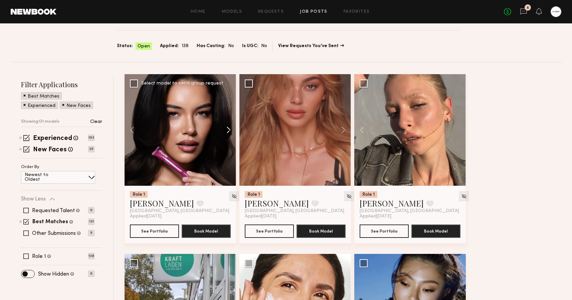
click at [227, 122] on button at bounding box center [225, 129] width 21 height 111
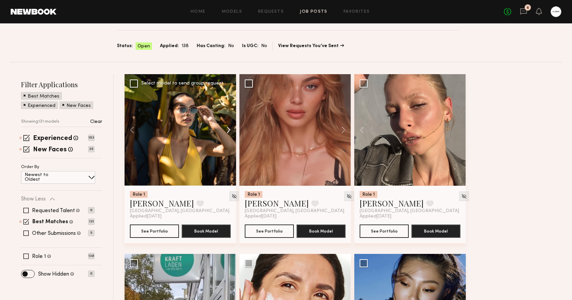
click at [227, 122] on button at bounding box center [225, 129] width 21 height 111
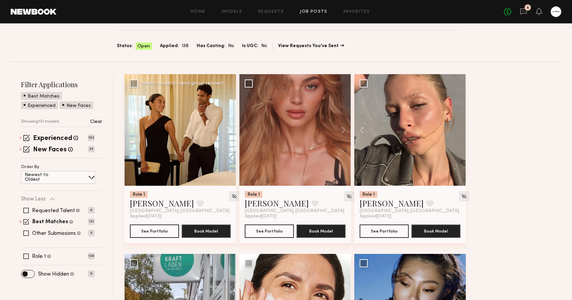
click at [227, 122] on button at bounding box center [225, 129] width 21 height 111
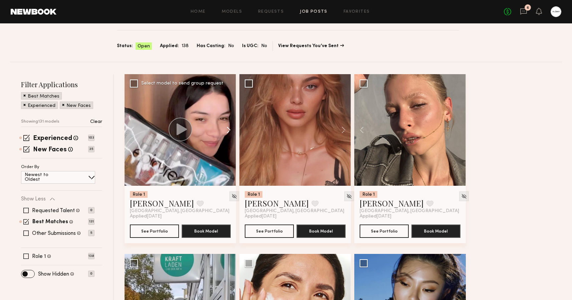
click at [230, 130] on button at bounding box center [225, 129] width 21 height 111
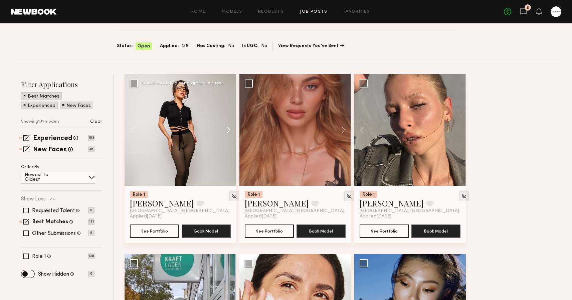
click at [230, 130] on button at bounding box center [225, 129] width 21 height 111
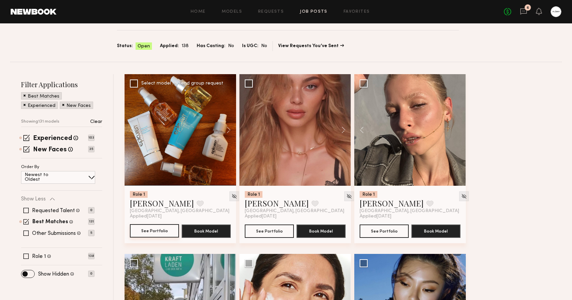
click at [154, 235] on button "See Portfolio" at bounding box center [154, 230] width 49 height 13
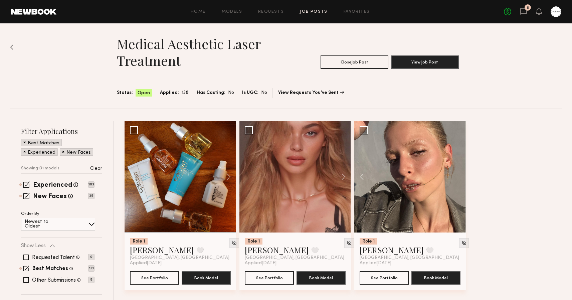
scroll to position [0, 0]
click at [229, 172] on button at bounding box center [225, 176] width 21 height 111
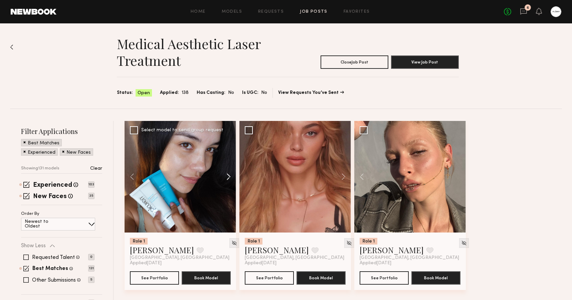
click at [229, 174] on button at bounding box center [225, 176] width 21 height 111
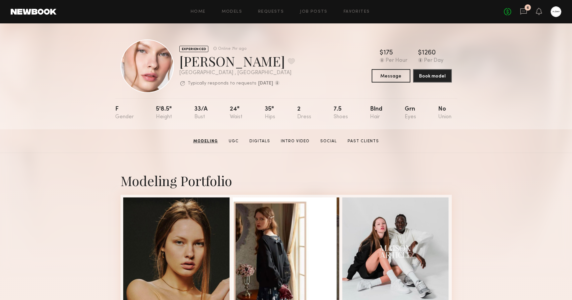
scroll to position [0, 0]
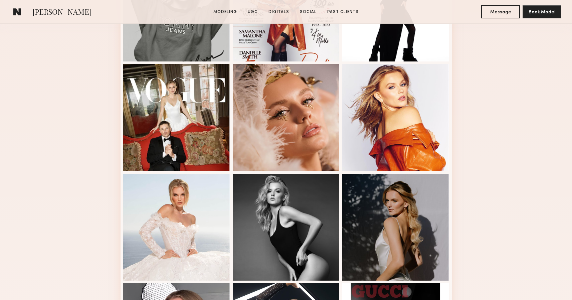
scroll to position [243, 0]
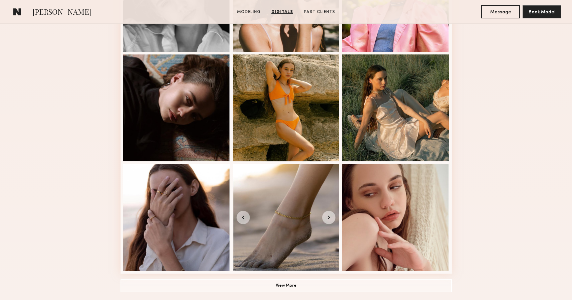
scroll to position [309, 0]
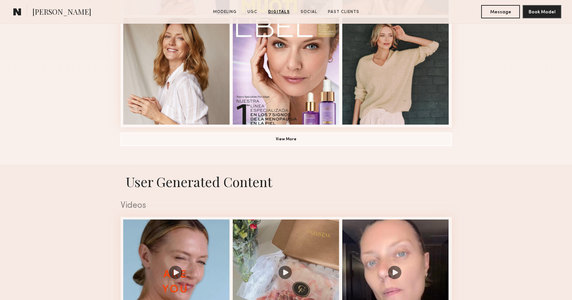
scroll to position [45, 0]
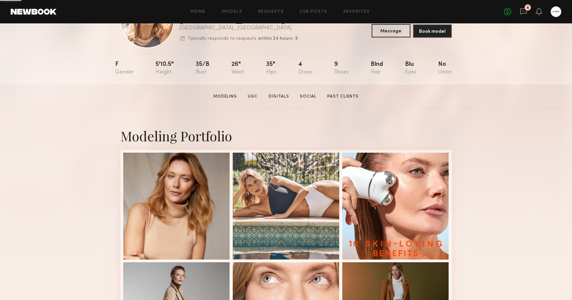
click at [382, 36] on button "Message" at bounding box center [390, 30] width 39 height 13
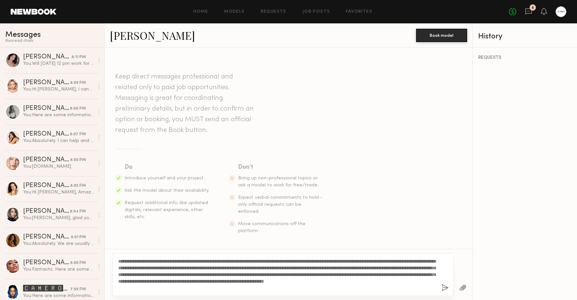
click at [249, 281] on textarea "**********" at bounding box center [277, 274] width 318 height 33
click at [346, 288] on textarea "**********" at bounding box center [277, 274] width 318 height 33
drag, startPoint x: 364, startPoint y: 289, endPoint x: 116, endPoint y: 260, distance: 249.3
click at [116, 260] on div "**********" at bounding box center [282, 274] width 341 height 43
type textarea "**********"
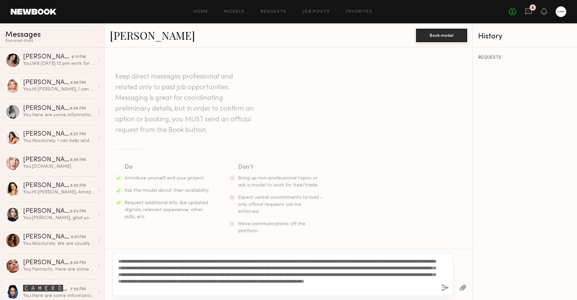
click at [443, 288] on button "button" at bounding box center [444, 288] width 7 height 8
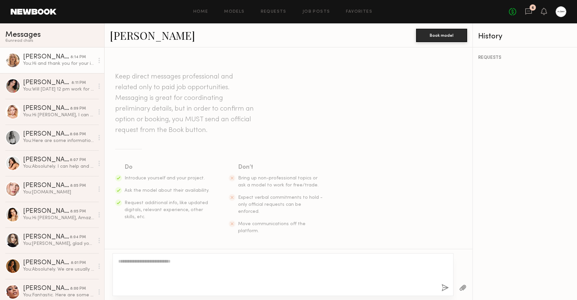
scroll to position [140, 0]
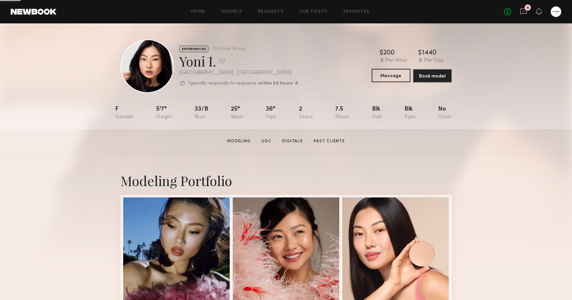
click at [390, 75] on button "Message" at bounding box center [390, 75] width 39 height 13
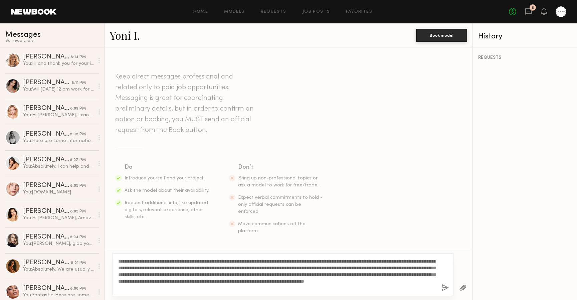
type textarea "**********"
click at [443, 289] on button "button" at bounding box center [444, 288] width 7 height 8
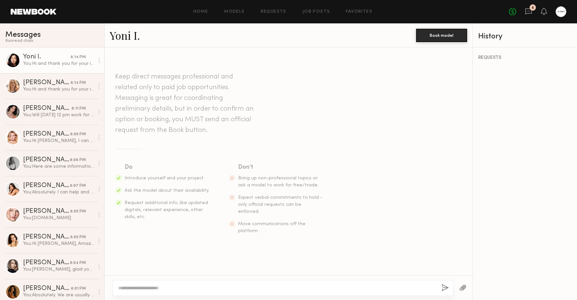
scroll to position [140, 0]
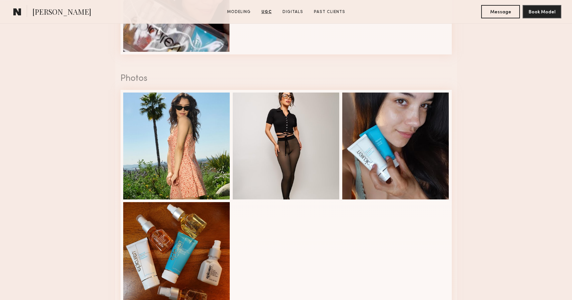
scroll to position [797, 0]
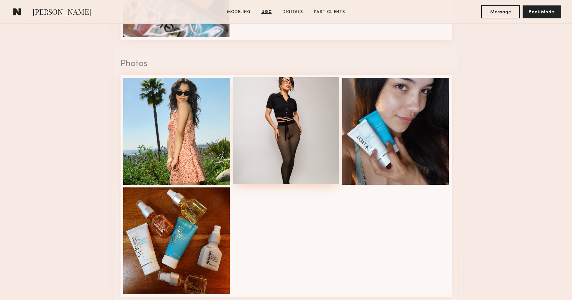
click at [293, 167] on div at bounding box center [286, 130] width 107 height 107
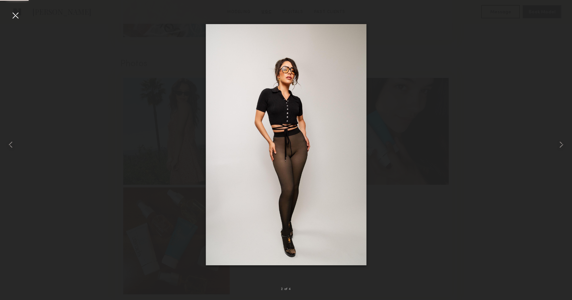
click at [459, 43] on div at bounding box center [286, 145] width 572 height 268
click at [11, 16] on div at bounding box center [15, 15] width 11 height 11
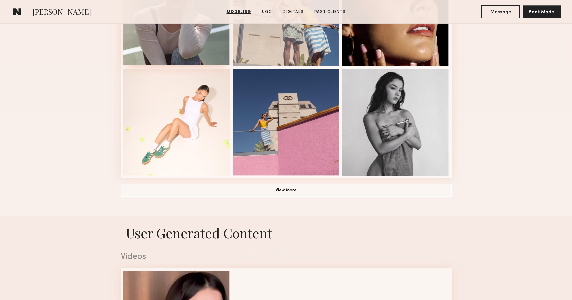
scroll to position [475, 0]
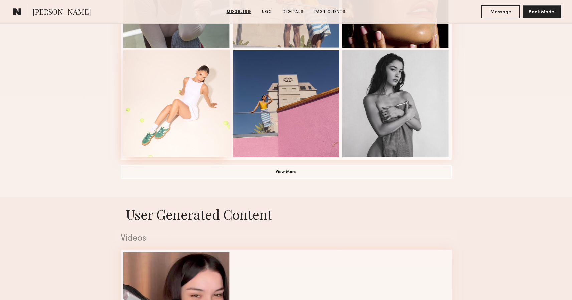
click at [200, 120] on div at bounding box center [176, 103] width 107 height 107
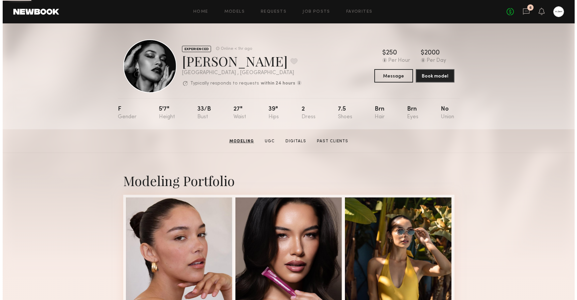
scroll to position [0, 0]
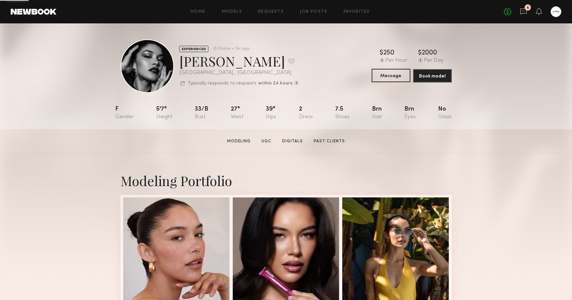
click at [384, 76] on button "Message" at bounding box center [390, 75] width 39 height 13
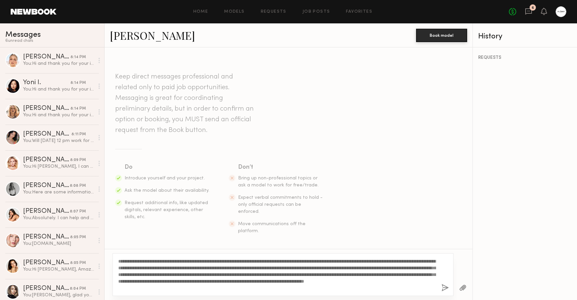
type textarea "**********"
click at [447, 288] on button "button" at bounding box center [444, 288] width 7 height 8
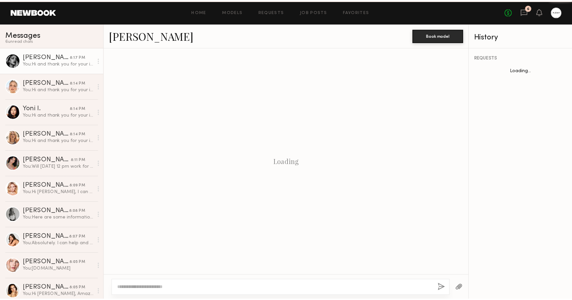
scroll to position [140, 0]
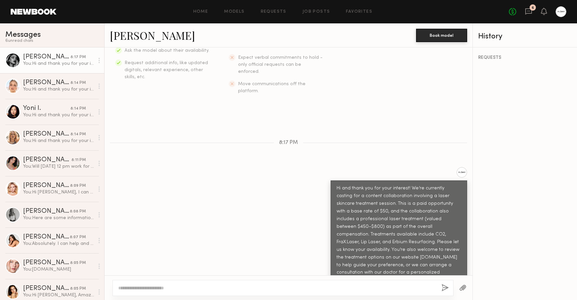
click at [18, 29] on div "Messages" at bounding box center [51, 34] width 93 height 10
click at [21, 32] on span "Messages" at bounding box center [22, 35] width 35 height 8
click at [232, 15] on div "Home Models Requests Job Posts Favorites Sign Out No fees up to $5,000 6" at bounding box center [311, 11] width 510 height 11
click at [322, 10] on link "Job Posts" at bounding box center [316, 12] width 28 height 4
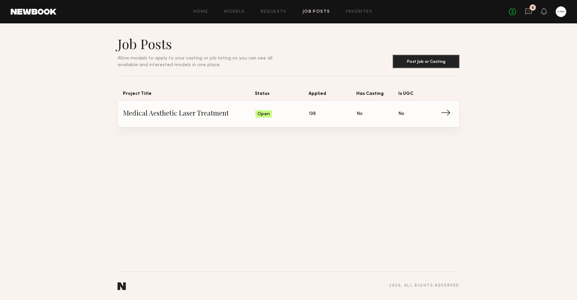
click at [262, 113] on span "Open" at bounding box center [263, 114] width 12 height 7
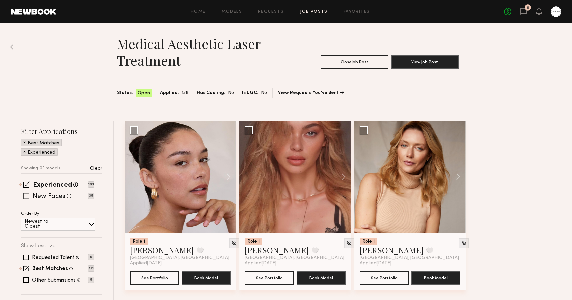
click at [25, 196] on span at bounding box center [26, 196] width 6 height 6
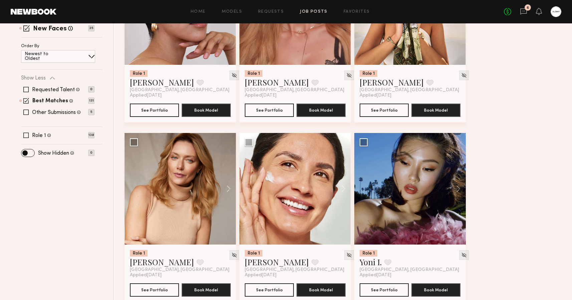
scroll to position [127, 0]
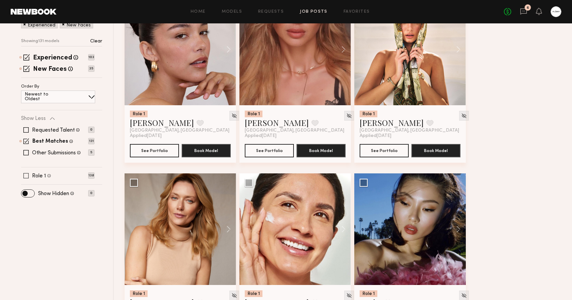
click at [26, 176] on span at bounding box center [25, 175] width 5 height 5
click at [26, 176] on span at bounding box center [26, 176] width 6 height 6
click at [26, 152] on span at bounding box center [25, 152] width 5 height 5
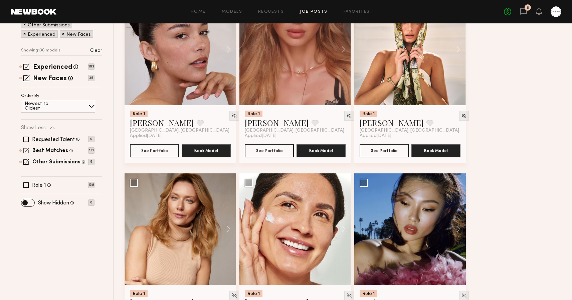
click at [26, 151] on span at bounding box center [26, 150] width 6 height 6
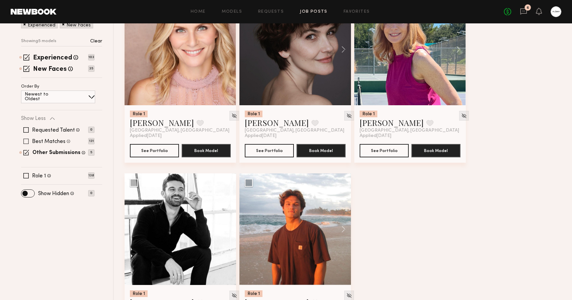
click at [26, 141] on span at bounding box center [25, 140] width 5 height 5
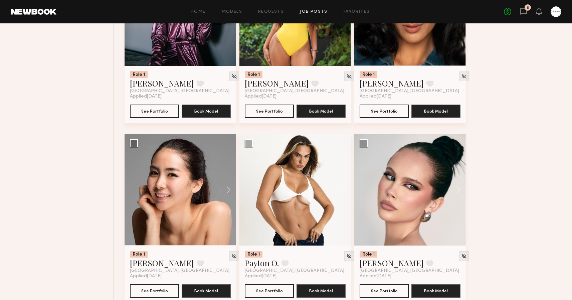
scroll to position [949, 0]
